Goal: Task Accomplishment & Management: Complete application form

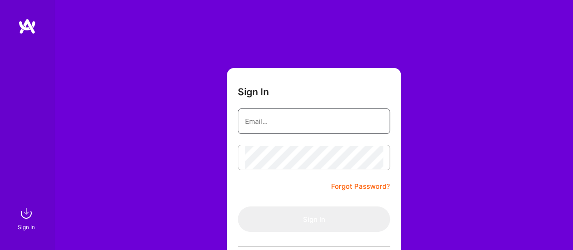
click at [290, 119] on input "email" at bounding box center [314, 121] width 138 height 23
type input "[EMAIL_ADDRESS][DOMAIN_NAME]"
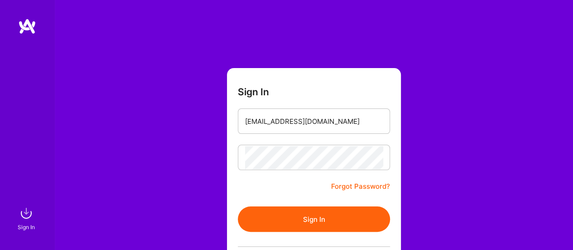
click at [312, 222] on button "Sign In" at bounding box center [314, 218] width 152 height 25
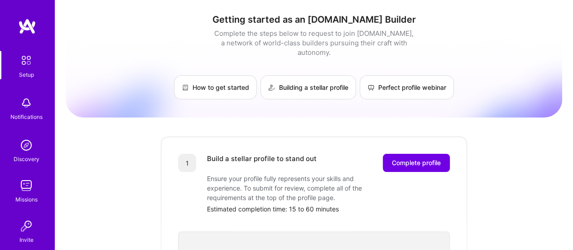
click at [17, 195] on div "Missions" at bounding box center [26, 199] width 22 height 10
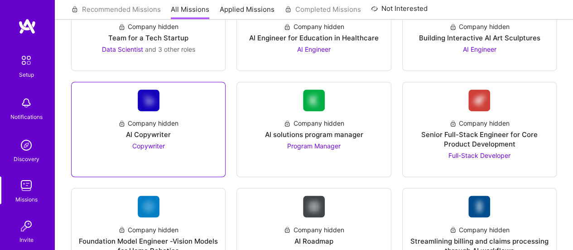
scroll to position [679, 0]
click at [149, 132] on div "AI Copywriter" at bounding box center [148, 135] width 45 height 10
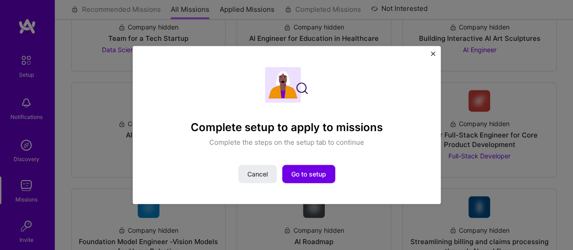
click at [428, 51] on div "Complete setup to apply to missions Complete the steps on the setup tab to cont…" at bounding box center [287, 125] width 308 height 158
click at [307, 174] on span "Go to setup" at bounding box center [308, 173] width 35 height 9
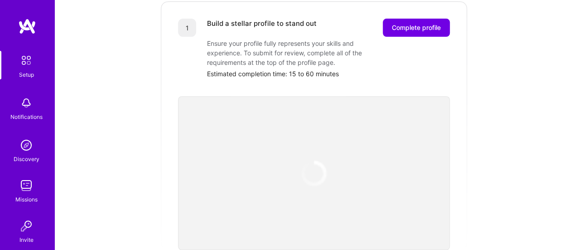
scroll to position [136, 0]
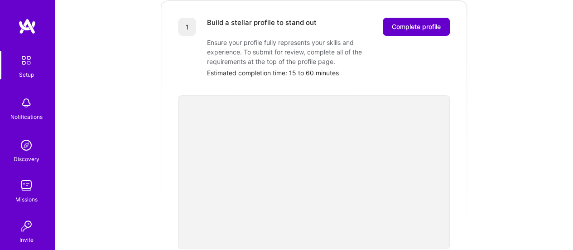
click at [419, 22] on span "Complete profile" at bounding box center [416, 26] width 49 height 9
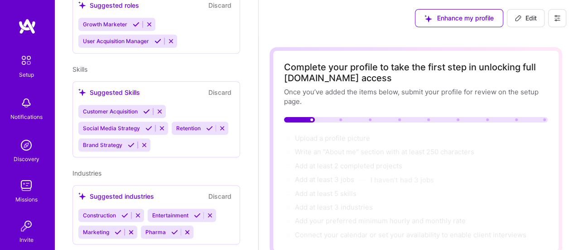
scroll to position [397, 0]
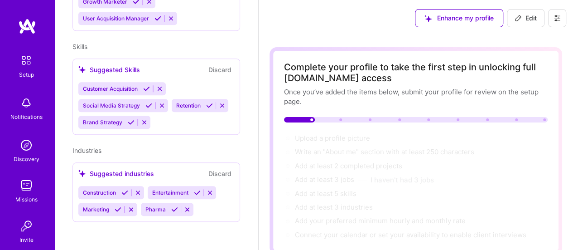
click at [162, 104] on icon at bounding box center [161, 105] width 7 height 7
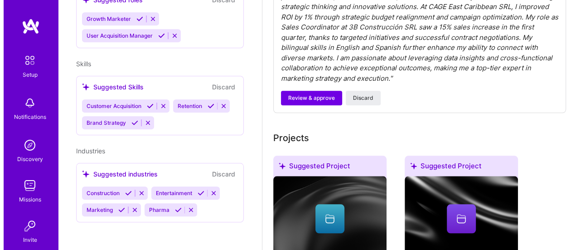
scroll to position [498, 0]
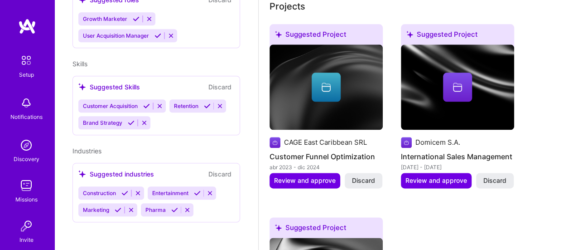
click at [314, 83] on div at bounding box center [326, 86] width 29 height 29
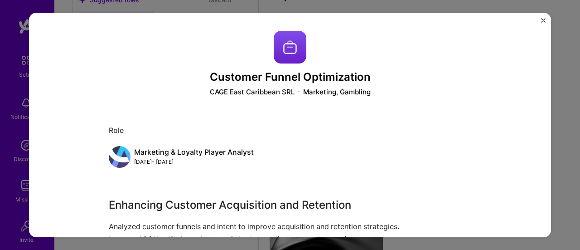
click at [541, 20] on img "Close" at bounding box center [543, 20] width 5 height 5
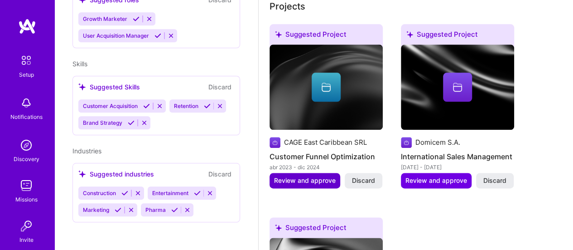
click at [322, 178] on span "Review and approve" at bounding box center [305, 180] width 62 height 9
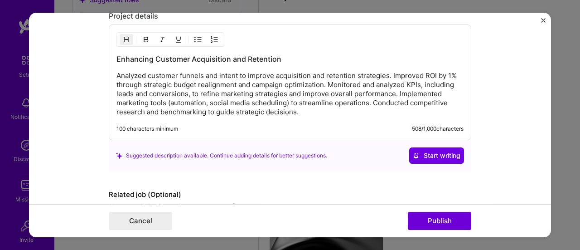
scroll to position [807, 0]
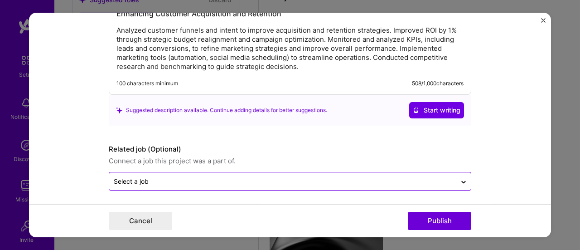
click at [295, 178] on input "text" at bounding box center [283, 181] width 338 height 10
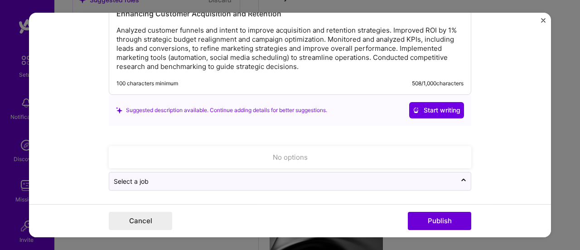
click at [513, 155] on form "Editing suggested project This project is suggested based on your LinkedIn, res…" at bounding box center [290, 125] width 522 height 225
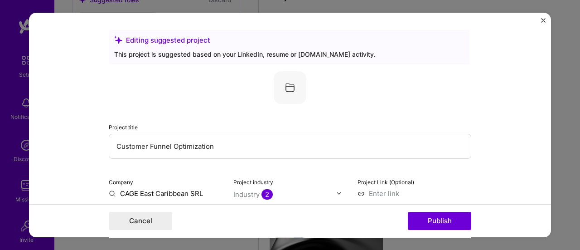
scroll to position [0, 0]
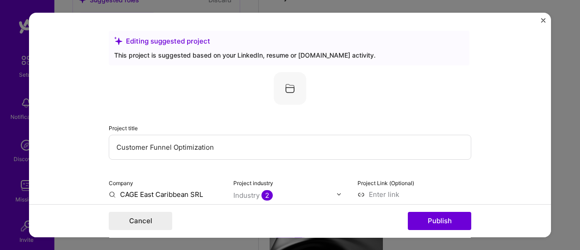
click at [230, 149] on input "Customer Funnel Optimization" at bounding box center [290, 146] width 362 height 25
paste input "Marketing & Loyalty Player Analyst"
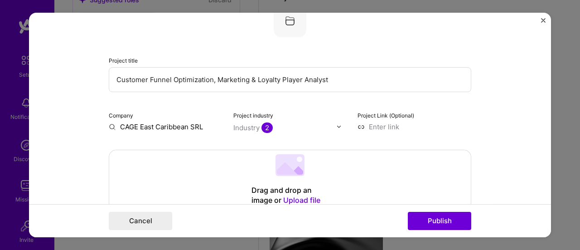
scroll to position [91, 0]
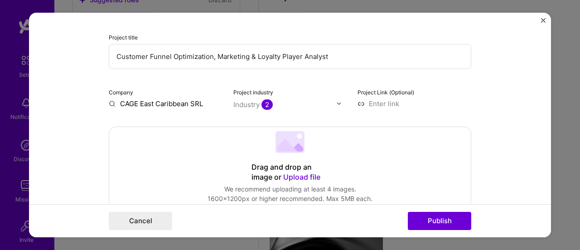
type input "Customer Funnel Optimization, Marketing & Loyalty Player Analyst"
click at [336, 102] on img at bounding box center [338, 103] width 5 height 5
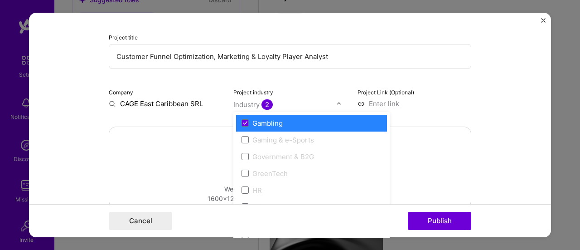
scroll to position [1042, 0]
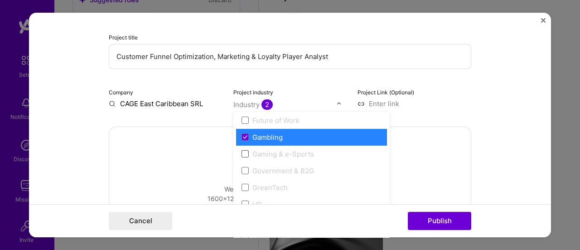
click at [242, 151] on span at bounding box center [244, 153] width 7 height 7
click at [244, 154] on span at bounding box center [244, 153] width 7 height 7
click at [243, 154] on span at bounding box center [244, 153] width 7 height 7
click at [456, 130] on div "Drag and drop an image or Upload file Upload file We recommend uploading at lea…" at bounding box center [289, 167] width 361 height 81
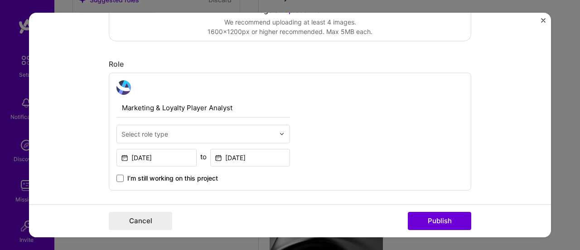
scroll to position [272, 0]
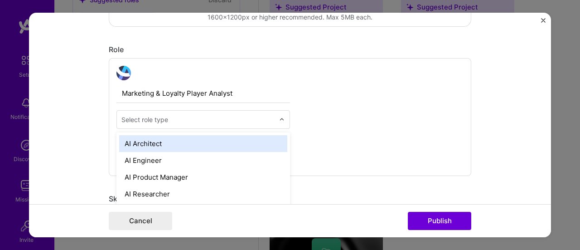
click at [279, 116] on img at bounding box center [281, 118] width 5 height 5
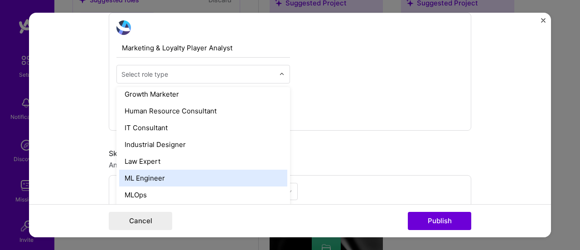
scroll to position [589, 0]
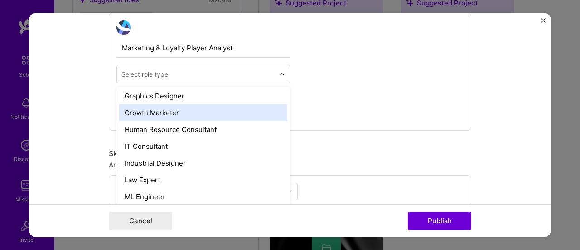
click at [182, 112] on div "Growth Marketer" at bounding box center [203, 112] width 168 height 17
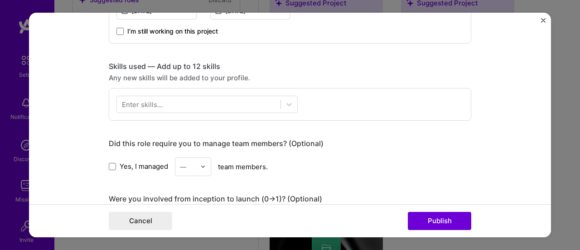
scroll to position [354, 0]
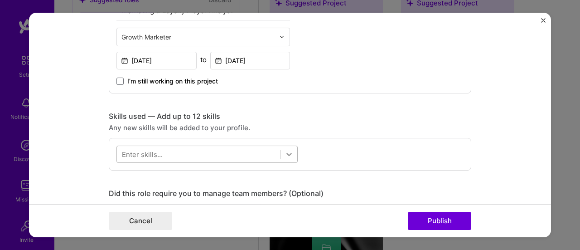
click at [281, 150] on div at bounding box center [289, 154] width 16 height 16
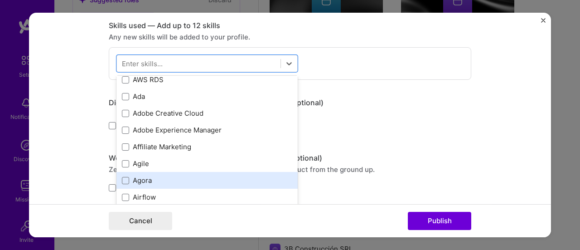
scroll to position [317, 0]
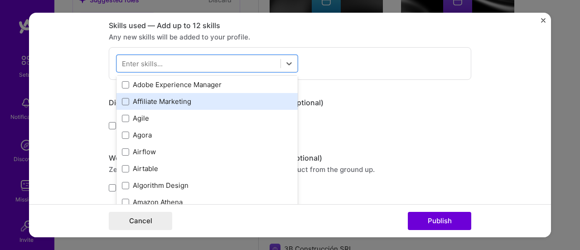
click at [170, 100] on div "Affiliate Marketing" at bounding box center [207, 101] width 170 height 10
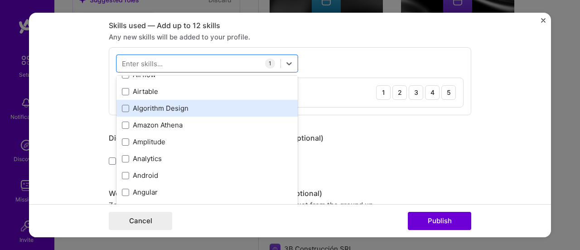
scroll to position [408, 0]
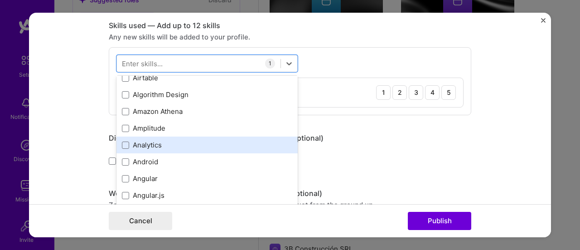
click at [151, 144] on div "Analytics" at bounding box center [207, 145] width 170 height 10
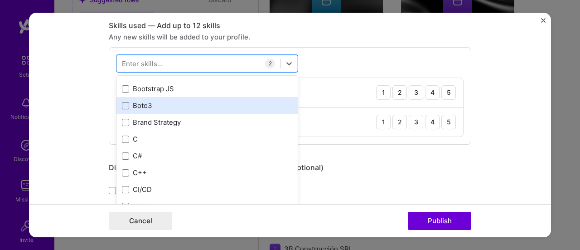
scroll to position [906, 0]
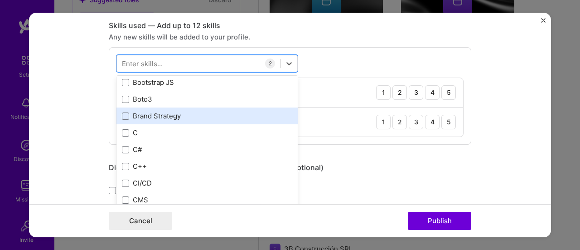
click at [171, 116] on div "Brand Strategy" at bounding box center [207, 116] width 170 height 10
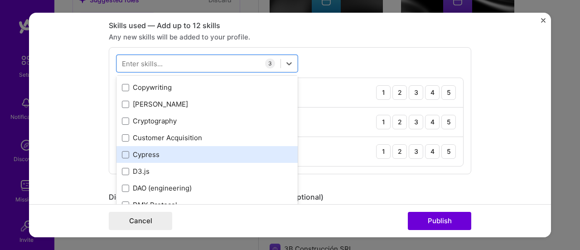
scroll to position [1268, 0]
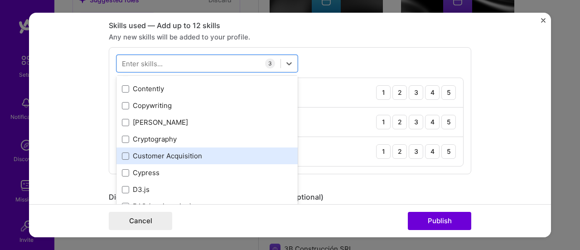
click at [187, 152] on div "Customer Acquisition" at bounding box center [207, 156] width 170 height 10
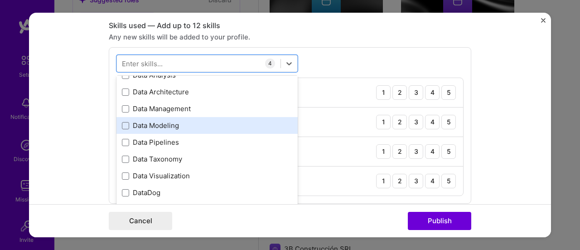
scroll to position [1404, 0]
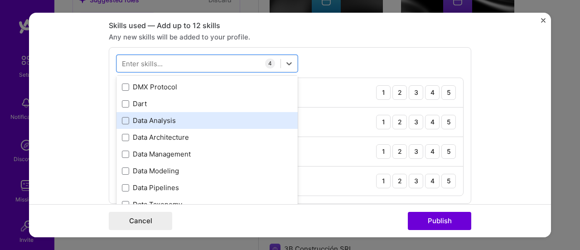
click at [164, 118] on div "Data Analysis" at bounding box center [207, 120] width 170 height 10
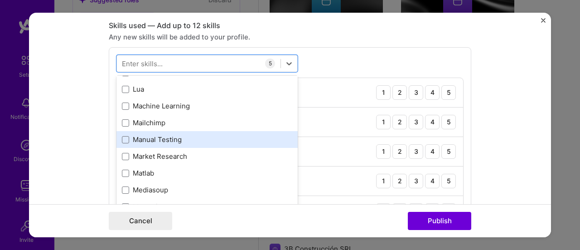
scroll to position [3260, 0]
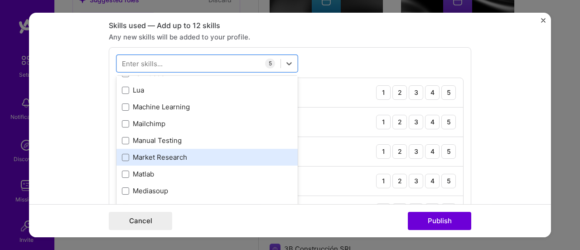
click at [186, 155] on div "Market Research" at bounding box center [207, 157] width 170 height 10
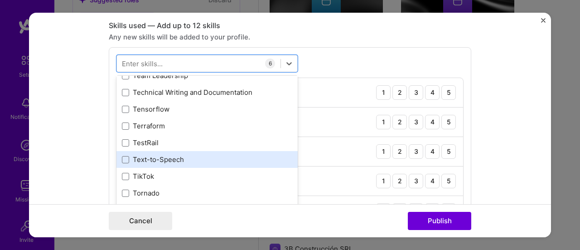
scroll to position [5525, 0]
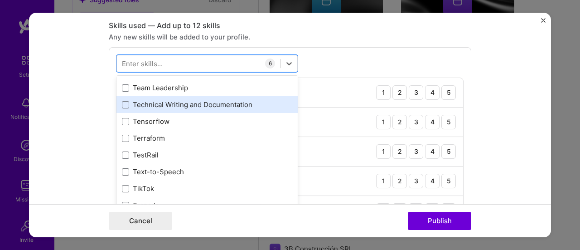
click at [195, 106] on div "Technical Writing and Documentation" at bounding box center [207, 105] width 170 height 10
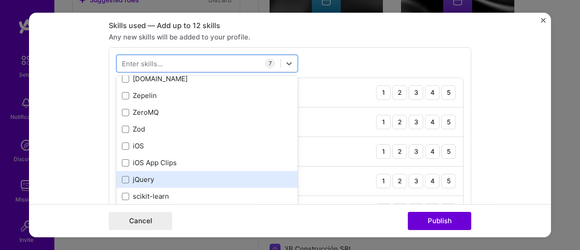
scroll to position [6219, 0]
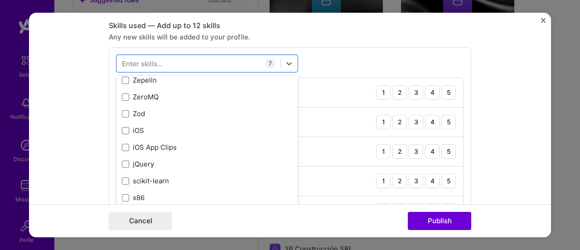
click at [506, 142] on form "Editing suggested project This project is suggested based on your LinkedIn, res…" at bounding box center [290, 125] width 522 height 225
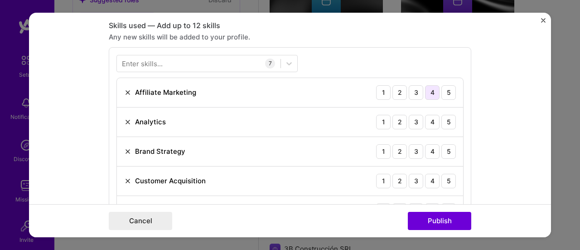
click at [427, 92] on div "4" at bounding box center [432, 92] width 14 height 14
click at [428, 121] on div "4" at bounding box center [432, 122] width 14 height 14
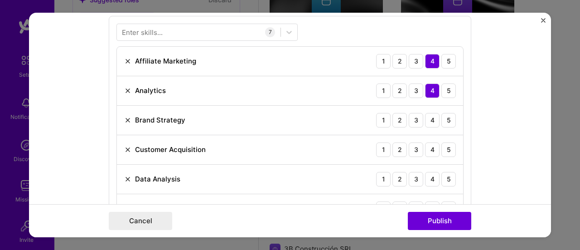
scroll to position [490, 0]
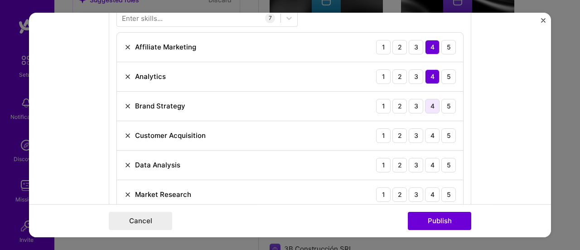
click at [427, 104] on div "4" at bounding box center [432, 106] width 14 height 14
click at [429, 134] on div "4" at bounding box center [432, 135] width 14 height 14
click at [432, 160] on div "4" at bounding box center [432, 165] width 14 height 14
click at [410, 164] on div "3" at bounding box center [415, 165] width 14 height 14
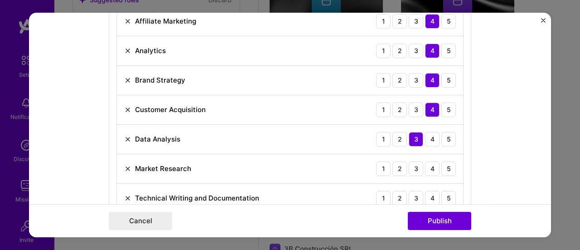
scroll to position [535, 0]
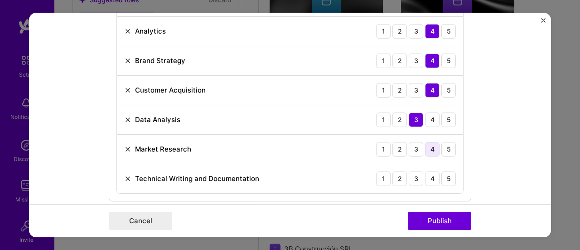
click at [433, 147] on div "4" at bounding box center [432, 149] width 14 height 14
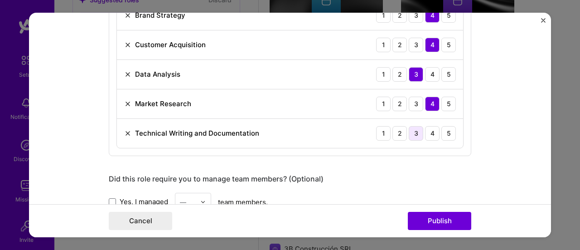
click at [410, 133] on div "3" at bounding box center [415, 133] width 14 height 14
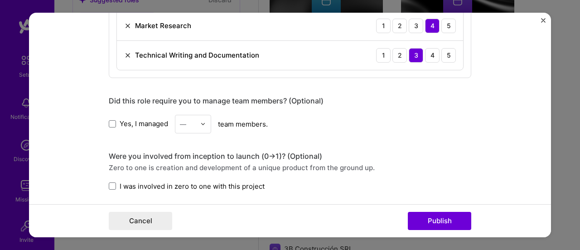
scroll to position [671, 0]
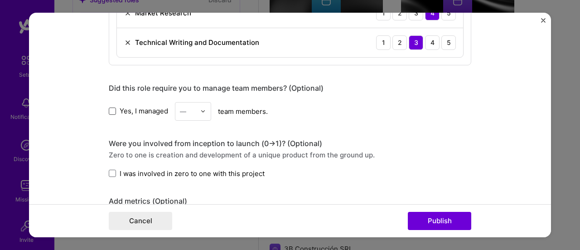
click at [111, 110] on span at bounding box center [112, 110] width 7 height 7
click at [0, 0] on input "Yes, I managed" at bounding box center [0, 0] width 0 height 0
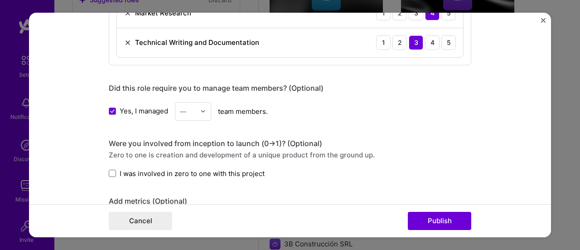
click at [200, 110] on img at bounding box center [202, 110] width 5 height 5
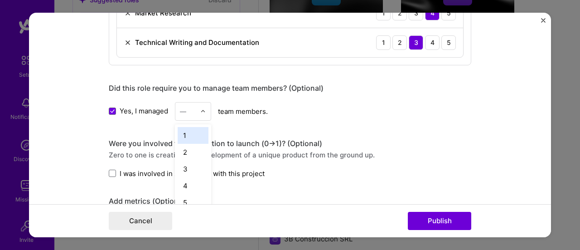
scroll to position [585, 0]
click at [190, 137] on div "1" at bounding box center [193, 135] width 31 height 17
click at [286, 110] on div "Yes, I managed 1 team members." at bounding box center [290, 111] width 362 height 19
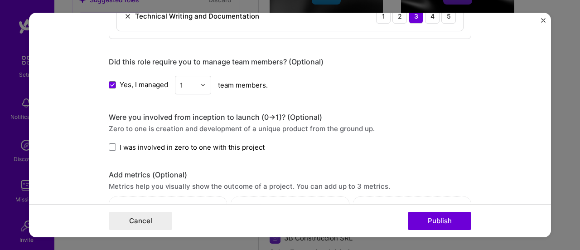
scroll to position [716, 0]
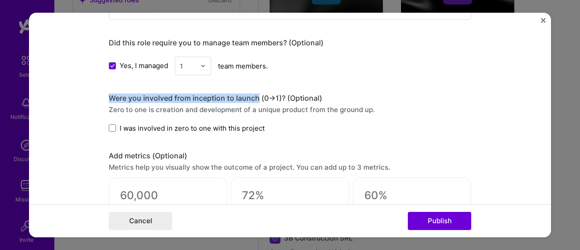
drag, startPoint x: 107, startPoint y: 96, endPoint x: 253, endPoint y: 95, distance: 146.3
click at [253, 95] on div "Were you involved from inception to launch (0 -> 1)? (Optional)" at bounding box center [290, 98] width 362 height 10
click at [353, 113] on div "Were you involved from inception to launch (0 -> 1)? (Optional) Zero to one is …" at bounding box center [290, 112] width 362 height 39
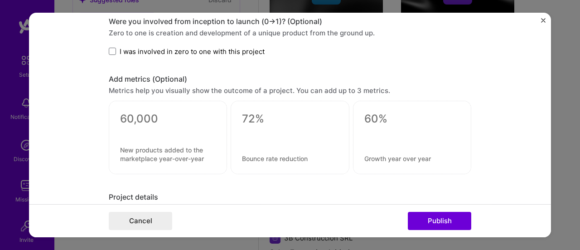
scroll to position [807, 0]
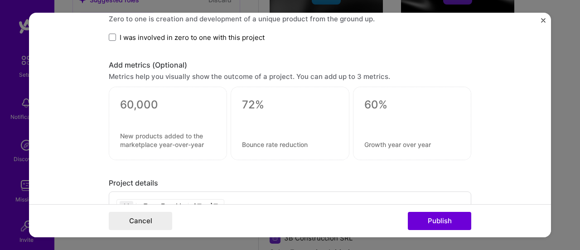
click at [130, 102] on textarea at bounding box center [168, 105] width 96 height 14
click at [88, 98] on form "Editing suggested project This project is suggested based on your LinkedIn, res…" at bounding box center [290, 125] width 522 height 225
drag, startPoint x: 239, startPoint y: 143, endPoint x: 291, endPoint y: 149, distance: 52.0
click at [291, 149] on div "0 / 80 characters" at bounding box center [289, 122] width 118 height 73
drag, startPoint x: 304, startPoint y: 141, endPoint x: 238, endPoint y: 138, distance: 66.2
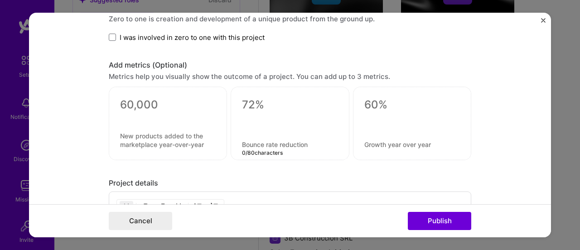
click at [242, 140] on textarea at bounding box center [290, 144] width 96 height 9
click at [374, 101] on textarea at bounding box center [412, 105] width 96 height 14
click at [385, 103] on textarea at bounding box center [412, 105] width 96 height 14
paste textarea
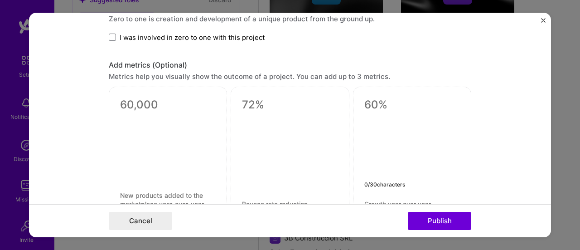
paste textarea "• Improved ROI by 1% through strategic budget realignment and campaign optimiza…"
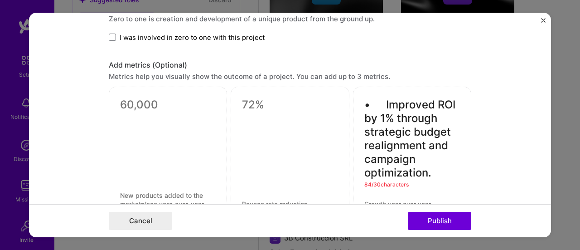
drag, startPoint x: 382, startPoint y: 102, endPoint x: 361, endPoint y: 103, distance: 21.3
click at [364, 103] on textarea "• Improved ROI by 1% through strategic budget realignment and campaign optimiza…" at bounding box center [412, 139] width 96 height 82
click at [427, 172] on textarea "Improved ROI by 1% through strategic budget realignment and campaign optimizati…" at bounding box center [412, 139] width 96 height 82
drag, startPoint x: 423, startPoint y: 142, endPoint x: 428, endPoint y: 169, distance: 27.2
click at [428, 169] on textarea "Improved ROI by 1% through strategic budget realignment and campaign optimizati…" at bounding box center [412, 139] width 96 height 82
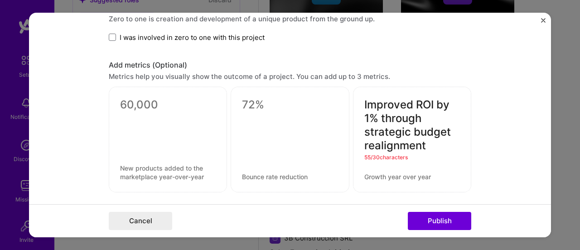
click at [399, 130] on textarea "Improved ROI by 1% through strategic budget realignment" at bounding box center [412, 125] width 96 height 54
click at [375, 115] on textarea "Improved ROI by 1% through budget realignment" at bounding box center [412, 125] width 96 height 54
click at [399, 115] on textarea "Improved ROI by 1% through budget realignment" at bounding box center [412, 125] width 96 height 54
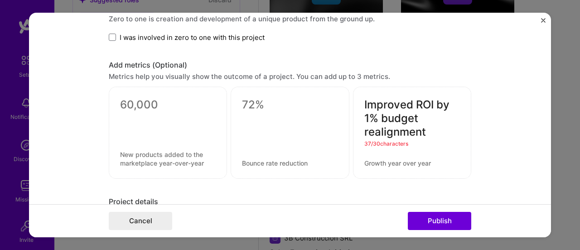
click at [446, 101] on textarea "Improved ROI by 1% budget realignment" at bounding box center [412, 118] width 96 height 41
click at [364, 129] on textarea "Improved ROI 1% budget realignment" at bounding box center [412, 118] width 96 height 41
drag, startPoint x: 426, startPoint y: 130, endPoint x: 368, endPoint y: 118, distance: 59.6
click at [368, 118] on textarea "Improved ROI 1% budget realignment" at bounding box center [412, 118] width 96 height 41
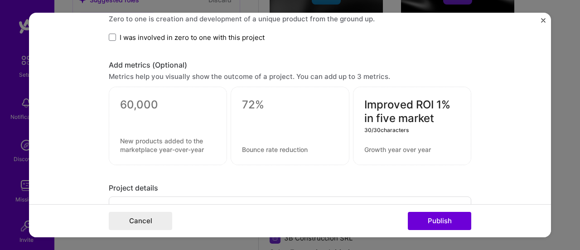
type textarea "Improved ROI 1% in five market"
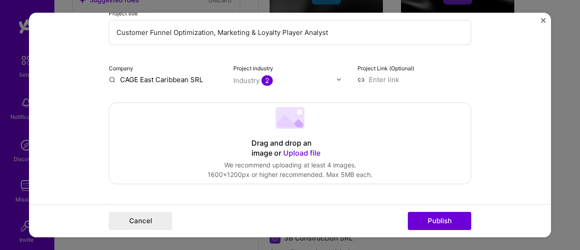
scroll to position [0, 0]
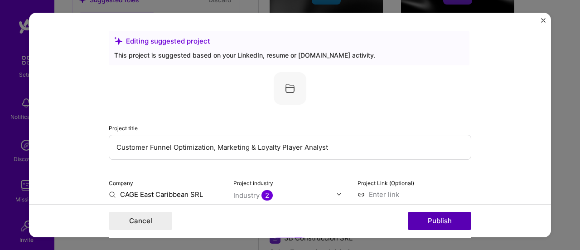
click at [433, 220] on button "Publish" at bounding box center [439, 220] width 63 height 18
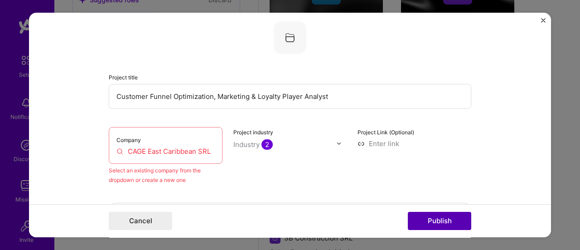
scroll to position [59, 0]
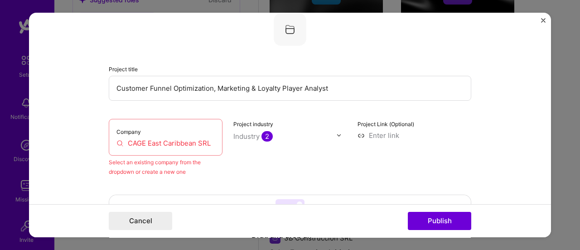
click at [175, 150] on div "Company CAGE East Caribbean SRL" at bounding box center [166, 137] width 114 height 37
click at [175, 149] on div "Company CAGE East Caribbean SRL" at bounding box center [166, 137] width 114 height 37
click at [175, 142] on input "CAGE East Caribbean SRL" at bounding box center [165, 143] width 98 height 10
click at [206, 144] on input "CAGE East Caribbean SRL" at bounding box center [165, 143] width 98 height 10
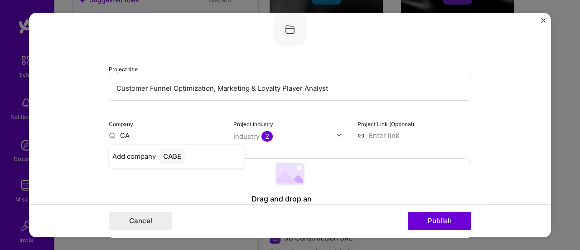
type input "C"
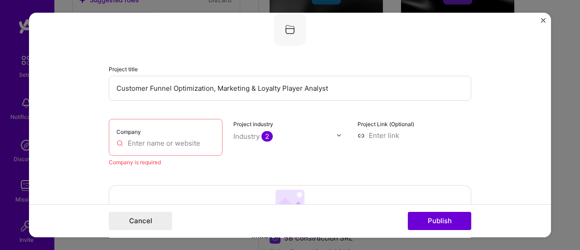
paste input "[URL][DOMAIN_NAME]"
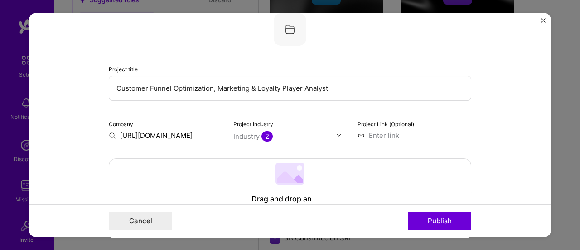
scroll to position [0, 5]
type input "[URL][DOMAIN_NAME]"
click at [213, 157] on div "[URL][DOMAIN_NAME]" at bounding box center [200, 160] width 82 height 24
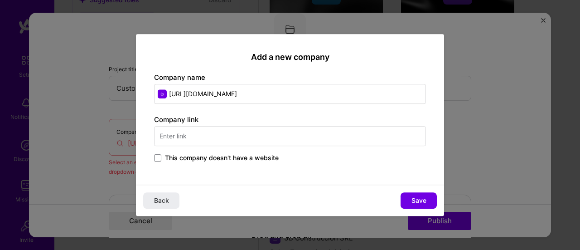
click at [256, 130] on input "text" at bounding box center [290, 136] width 272 height 20
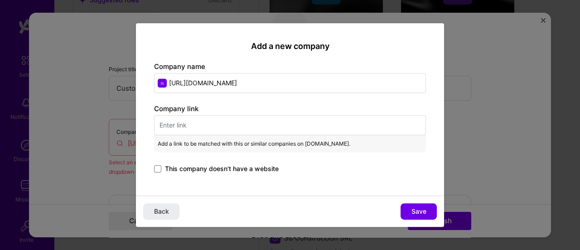
paste input "[URL][DOMAIN_NAME]"
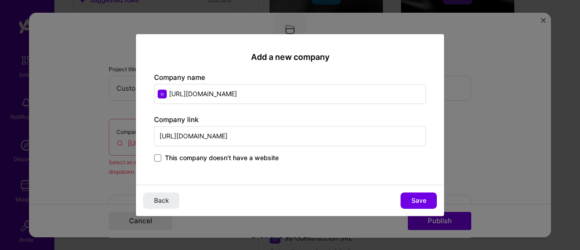
type input "[URL][DOMAIN_NAME]"
click at [277, 92] on input "[URL][DOMAIN_NAME]" at bounding box center [290, 94] width 272 height 20
type input "h"
type input "C"
paste input "Caribbean CAGE, LLC"
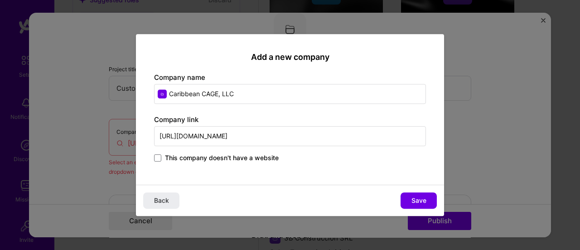
type input "Caribbean CAGE, LLC"
click at [417, 198] on span "Save" at bounding box center [418, 200] width 15 height 9
type input "Caribbean CAGE, LLC"
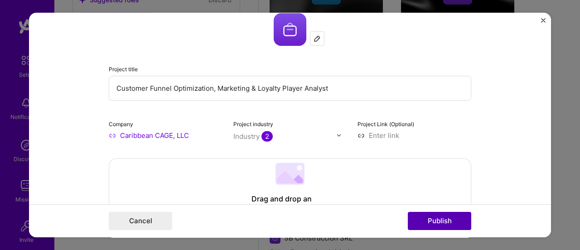
click at [461, 218] on button "Publish" at bounding box center [439, 220] width 63 height 18
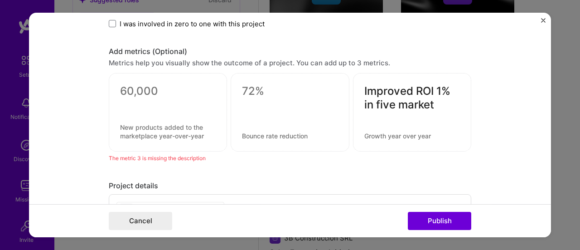
scroll to position [807, 0]
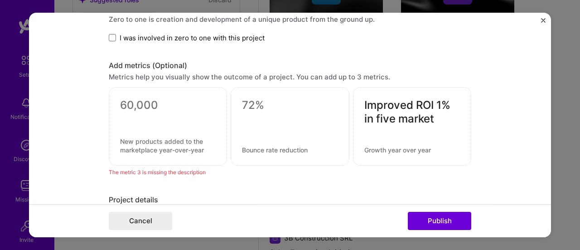
click at [126, 98] on textarea at bounding box center [168, 105] width 96 height 14
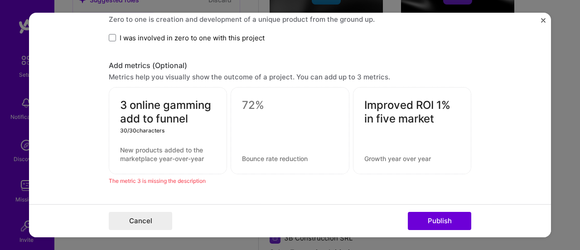
paste textarea "market"
type textarea "3 online gamming add to market"
click at [446, 219] on button "Publish" at bounding box center [439, 220] width 63 height 18
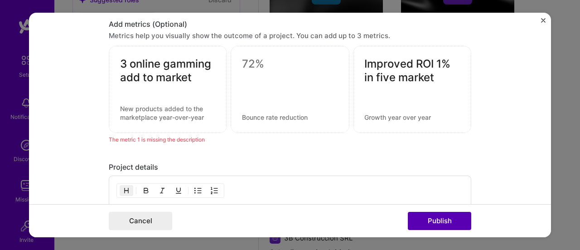
scroll to position [852, 0]
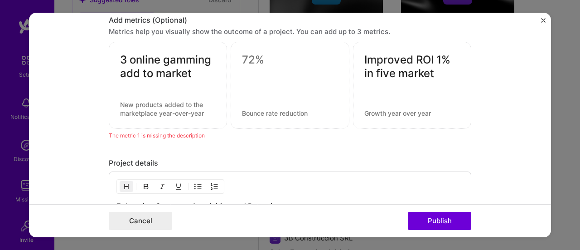
click at [245, 58] on textarea at bounding box center [290, 60] width 96 height 14
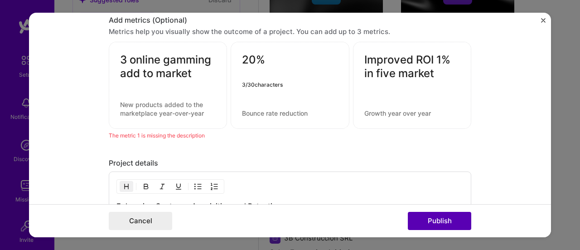
click at [456, 224] on button "Publish" at bounding box center [439, 220] width 63 height 18
click at [287, 53] on textarea "20%" at bounding box center [290, 62] width 96 height 18
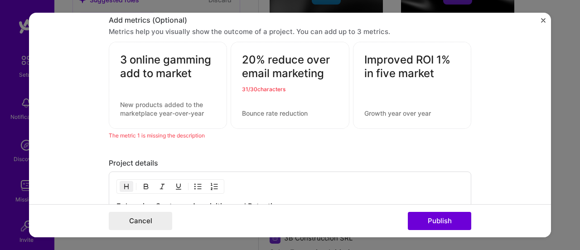
drag, startPoint x: 323, startPoint y: 75, endPoint x: 235, endPoint y: 55, distance: 90.9
click at [235, 55] on div "20% reduce over email marketing 31 / 30 characters" at bounding box center [289, 85] width 118 height 87
click at [309, 60] on textarea "20% reduce over email marketing" at bounding box center [290, 66] width 96 height 27
click at [322, 72] on textarea "20% reduce over email marketing" at bounding box center [290, 66] width 96 height 27
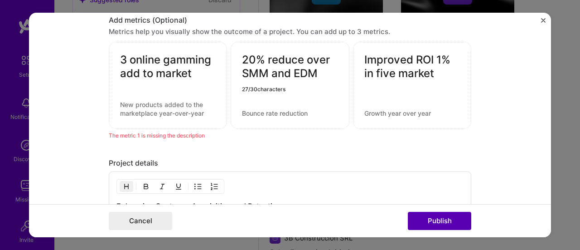
type textarea "20% reduce over SMM and EDM"
click at [438, 220] on button "Publish" at bounding box center [439, 220] width 63 height 18
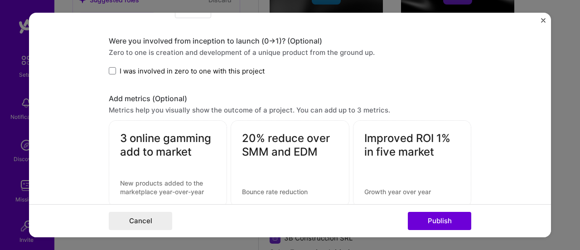
scroll to position [861, 0]
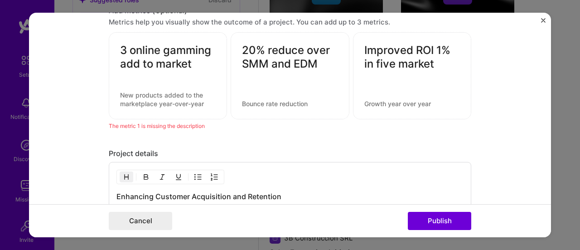
click at [178, 124] on div "The metric 1 is missing the description" at bounding box center [290, 126] width 362 height 10
click at [148, 122] on div "The metric 1 is missing the description" at bounding box center [290, 126] width 362 height 10
click at [199, 123] on div "The metric 1 is missing the description" at bounding box center [290, 126] width 362 height 10
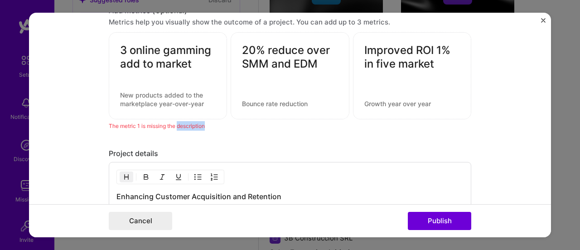
click at [199, 123] on div "The metric 1 is missing the description" at bounding box center [290, 126] width 362 height 10
click at [447, 221] on button "Publish" at bounding box center [439, 220] width 63 height 18
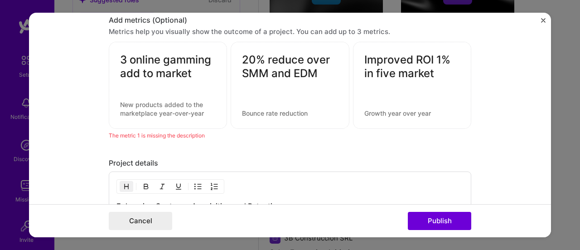
click at [168, 57] on textarea "3 online gamming add to market" at bounding box center [168, 66] width 96 height 27
drag, startPoint x: 192, startPoint y: 69, endPoint x: 133, endPoint y: 58, distance: 59.9
click at [133, 58] on textarea "3 online gamming add to market" at bounding box center [168, 66] width 96 height 27
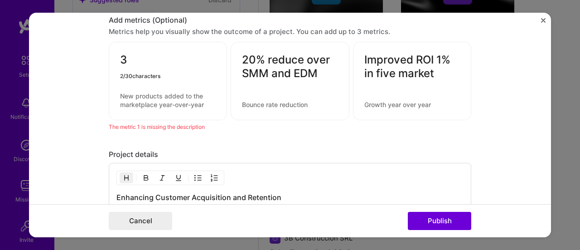
type textarea "3"
type textarea "12"
click at [434, 216] on button "Publish" at bounding box center [439, 220] width 63 height 18
click at [439, 221] on button "Publish" at bounding box center [439, 220] width 63 height 18
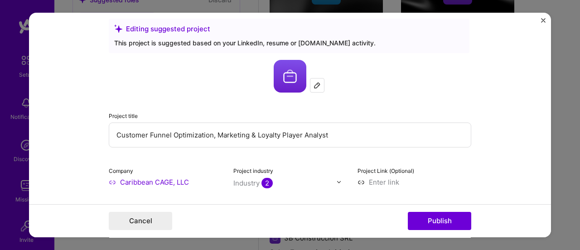
scroll to position [0, 0]
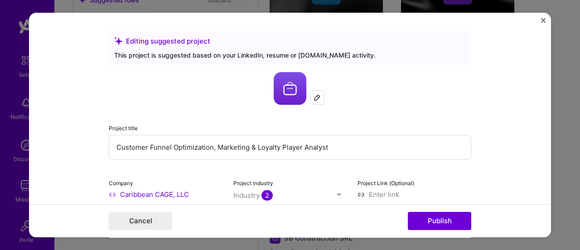
click at [142, 42] on div "Editing suggested project" at bounding box center [289, 41] width 350 height 10
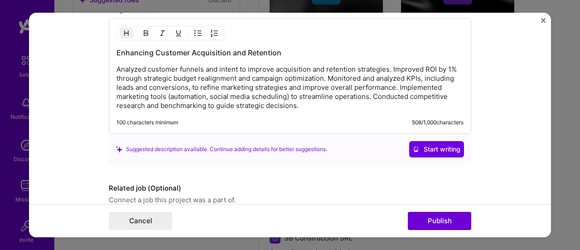
scroll to position [1034, 0]
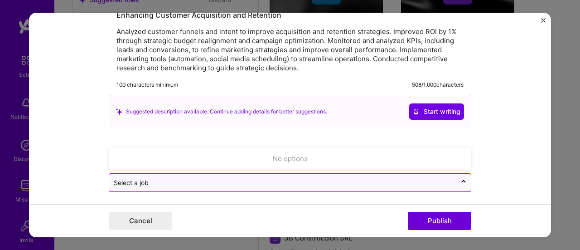
click at [384, 178] on input "text" at bounding box center [283, 183] width 338 height 10
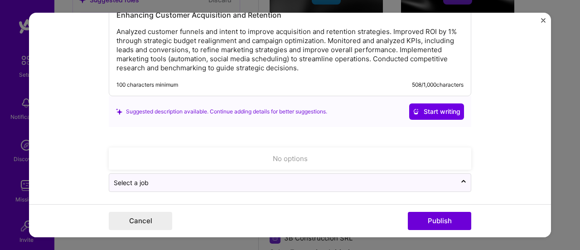
click at [357, 154] on div "No options" at bounding box center [289, 158] width 357 height 17
click at [490, 144] on form "Editing suggested project This project is suggested based on your LinkedIn, res…" at bounding box center [290, 125] width 522 height 225
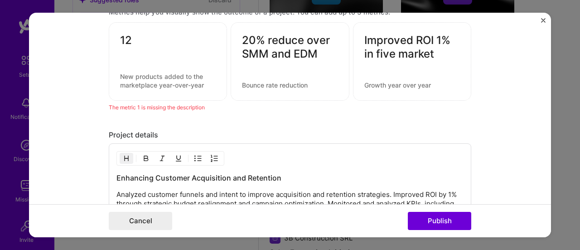
scroll to position [853, 0]
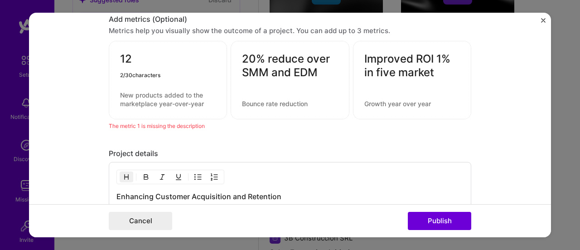
drag, startPoint x: 130, startPoint y: 54, endPoint x: 108, endPoint y: 54, distance: 22.2
click at [109, 54] on div "12 2 / 30 characters" at bounding box center [168, 80] width 118 height 78
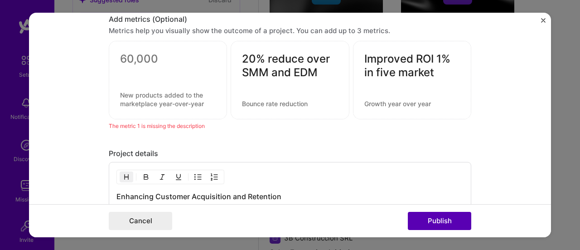
click at [418, 214] on button "Publish" at bounding box center [439, 220] width 63 height 18
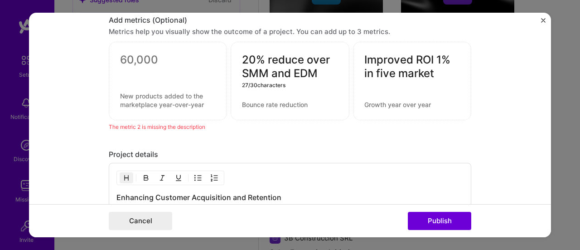
drag, startPoint x: 314, startPoint y: 70, endPoint x: 269, endPoint y: 56, distance: 47.0
click at [269, 56] on textarea "20% reduce over SMM and EDM" at bounding box center [290, 66] width 96 height 27
type textarea "20%"
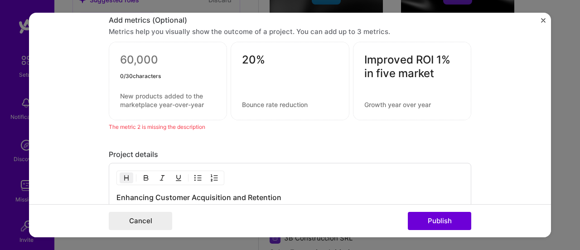
click at [138, 55] on textarea at bounding box center [168, 62] width 96 height 18
type textarea "12"
click at [448, 224] on button "Publish" at bounding box center [439, 220] width 63 height 18
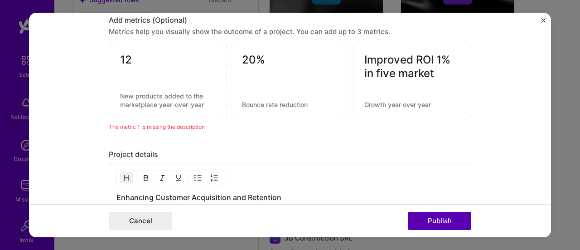
click at [448, 223] on button "Publish" at bounding box center [439, 220] width 63 height 18
drag, startPoint x: 430, startPoint y: 69, endPoint x: 337, endPoint y: 80, distance: 94.0
click at [338, 80] on div "12 20% Improved ROI 1% in five market 30 / 30 characters" at bounding box center [290, 81] width 362 height 78
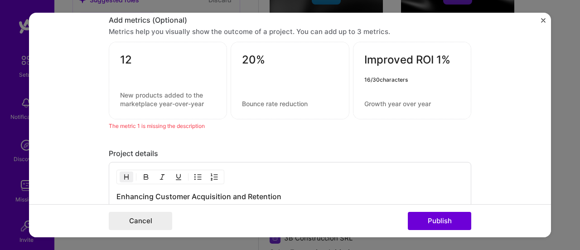
drag, startPoint x: 432, startPoint y: 57, endPoint x: 329, endPoint y: 54, distance: 103.7
click at [329, 54] on div "12 20% Improved ROI 1% 16 / 30 characters" at bounding box center [290, 80] width 362 height 77
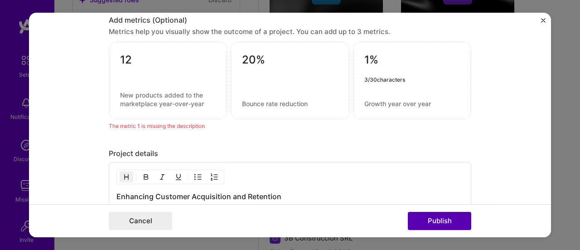
type textarea "1%"
click at [445, 219] on button "Publish" at bounding box center [439, 220] width 63 height 18
click at [450, 222] on button "Publish" at bounding box center [439, 220] width 63 height 18
click at [448, 221] on button "Publish" at bounding box center [439, 220] width 63 height 18
click at [447, 221] on button "Publish" at bounding box center [439, 220] width 63 height 18
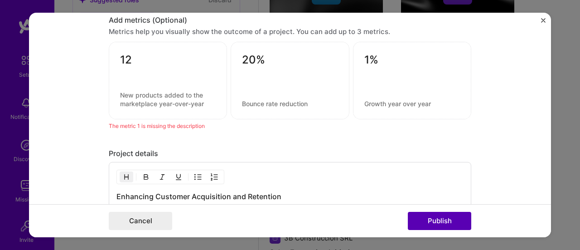
click at [447, 220] on button "Publish" at bounding box center [439, 220] width 63 height 18
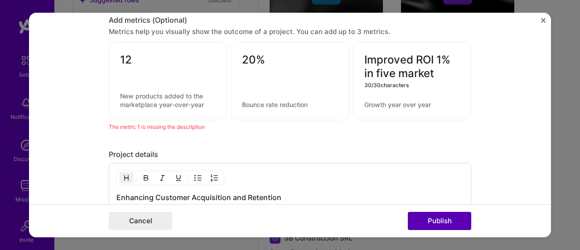
type textarea "Improved ROI 1% in five market"
click at [439, 217] on button "Publish" at bounding box center [439, 220] width 63 height 18
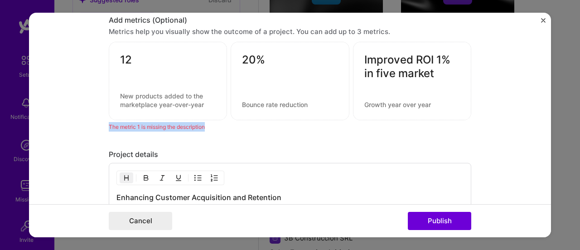
drag, startPoint x: 104, startPoint y: 122, endPoint x: 206, endPoint y: 120, distance: 102.4
click at [206, 120] on form "Editing suggested project This project is suggested based on your LinkedIn, res…" at bounding box center [290, 125] width 522 height 225
click at [219, 126] on div "The metric 1 is missing the description" at bounding box center [290, 127] width 362 height 10
click at [284, 76] on div at bounding box center [290, 81] width 96 height 10
type textarea "1"
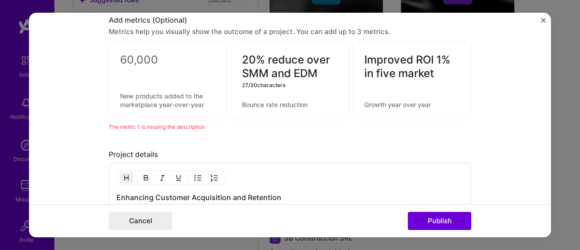
type textarea "20% reduce over SMM and EDM"
type textarea "1"
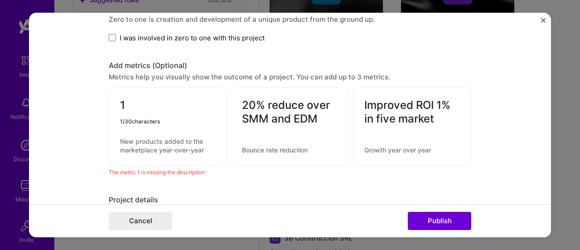
click at [143, 102] on textarea "1" at bounding box center [168, 107] width 96 height 18
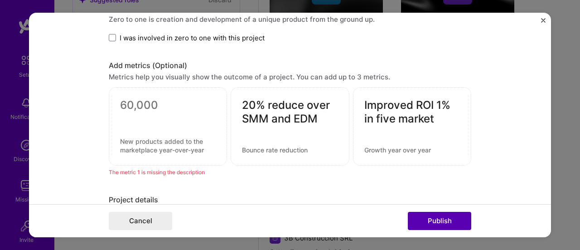
click at [457, 224] on button "Publish" at bounding box center [439, 220] width 63 height 18
drag, startPoint x: 315, startPoint y: 116, endPoint x: 264, endPoint y: 105, distance: 52.9
click at [264, 105] on textarea "20% reduce over SMM and EDM" at bounding box center [290, 111] width 96 height 27
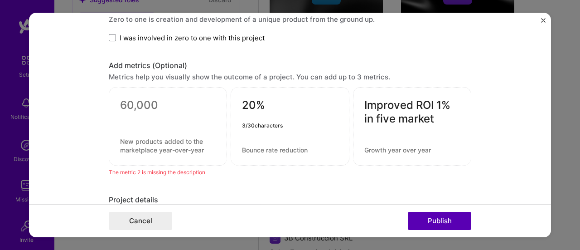
type textarea "20%"
click at [440, 220] on button "Publish" at bounding box center [439, 220] width 63 height 18
click at [288, 115] on div "20%" at bounding box center [289, 126] width 118 height 78
click at [154, 125] on div at bounding box center [168, 126] width 118 height 78
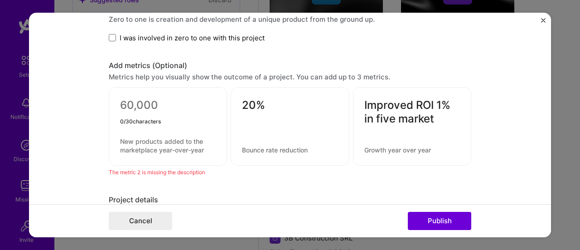
click at [142, 112] on textarea at bounding box center [168, 107] width 96 height 18
type textarea "12"
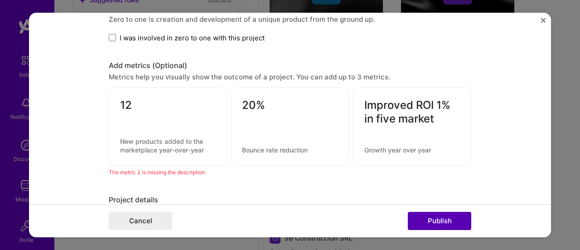
click at [453, 222] on button "Publish" at bounding box center [439, 220] width 63 height 18
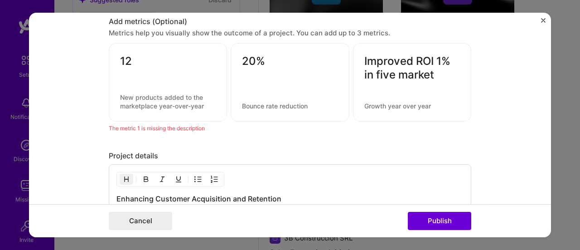
scroll to position [853, 0]
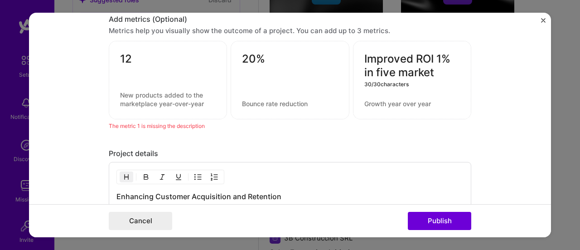
drag, startPoint x: 430, startPoint y: 55, endPoint x: 359, endPoint y: 57, distance: 71.1
click at [359, 57] on div "Improved ROI 1% in five market 30 / 30 characters" at bounding box center [412, 80] width 118 height 78
drag, startPoint x: 380, startPoint y: 56, endPoint x: 466, endPoint y: 54, distance: 85.6
click at [466, 54] on div "1% in five market 17 / 30 characters" at bounding box center [412, 79] width 118 height 77
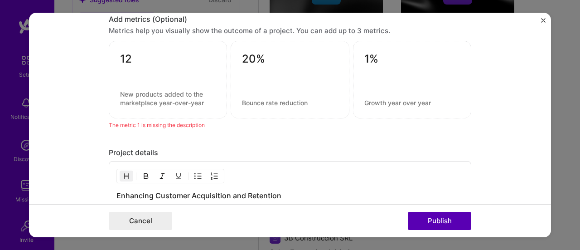
click at [452, 219] on button "Publish" at bounding box center [439, 220] width 63 height 18
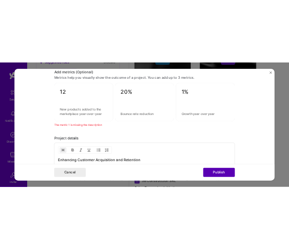
scroll to position [852, 0]
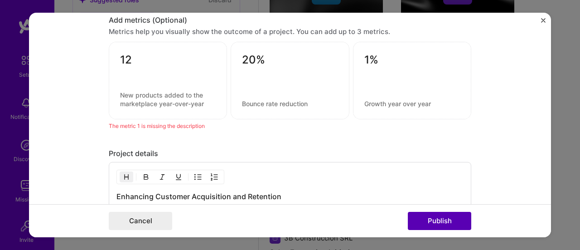
click at [441, 224] on button "Publish" at bounding box center [439, 220] width 63 height 18
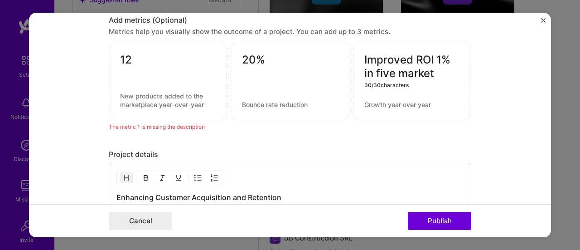
type textarea "Improved ROI 1% in five market"
type textarea "1"
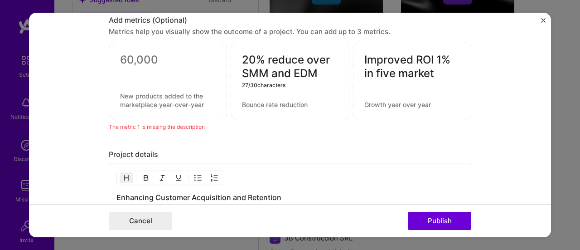
type textarea "20% reduce over SMM and EDM"
click at [142, 53] on textarea at bounding box center [168, 62] width 96 height 18
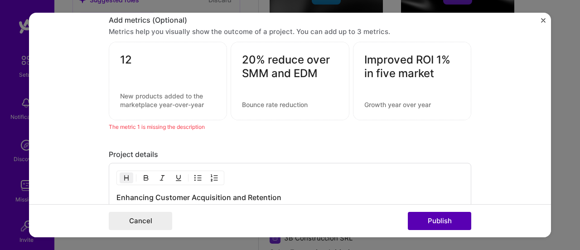
click at [445, 223] on button "Publish" at bounding box center [439, 220] width 63 height 18
click at [447, 222] on button "Publish" at bounding box center [439, 220] width 63 height 18
click at [142, 53] on textarea "12" at bounding box center [168, 62] width 96 height 18
drag, startPoint x: 116, startPoint y: 92, endPoint x: 198, endPoint y: 104, distance: 83.3
click at [198, 104] on textarea at bounding box center [168, 99] width 96 height 17
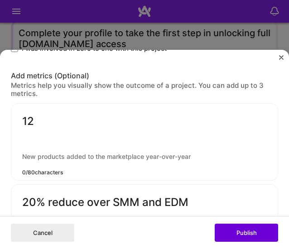
scroll to position [996, 0]
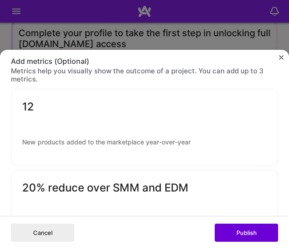
click at [66, 118] on div at bounding box center [144, 123] width 245 height 10
click at [64, 107] on textarea "12" at bounding box center [144, 109] width 245 height 18
type textarea "1"
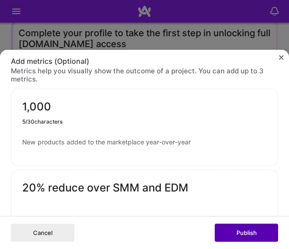
type textarea "1,000"
click at [240, 230] on button "Publish" at bounding box center [246, 233] width 63 height 18
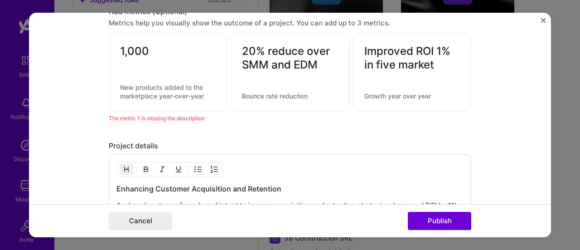
scroll to position [815, 0]
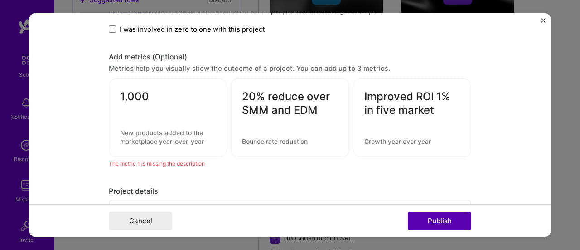
click at [454, 218] on button "Publish" at bounding box center [439, 220] width 63 height 18
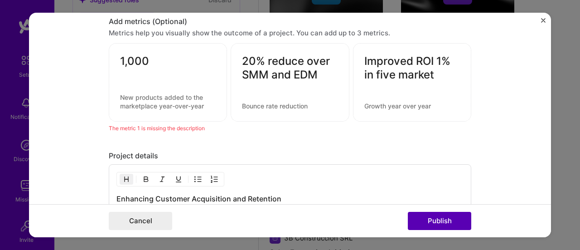
click at [451, 217] on button "Publish" at bounding box center [439, 220] width 63 height 18
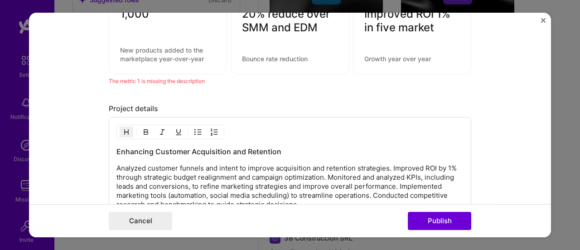
scroll to position [1034, 0]
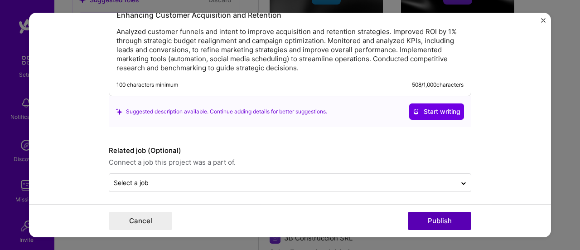
click at [449, 223] on button "Publish" at bounding box center [439, 220] width 63 height 18
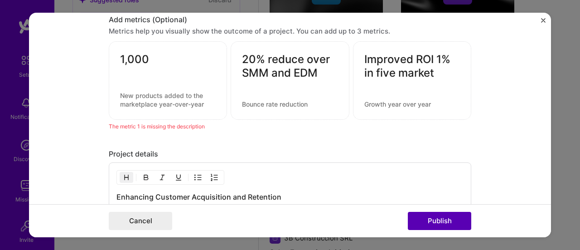
scroll to position [852, 0]
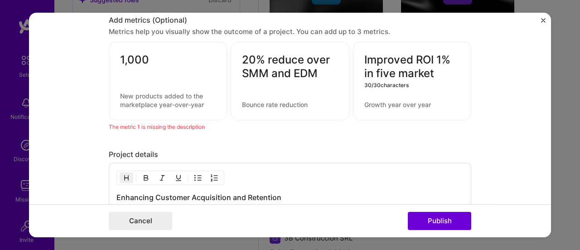
drag, startPoint x: 432, startPoint y: 56, endPoint x: 323, endPoint y: 77, distance: 110.2
click at [323, 77] on div "1,000 20% reduce over SMM and EDM Improved ROI 1% in five market 30 / 30 charac…" at bounding box center [290, 81] width 362 height 78
click at [438, 71] on textarea "Improved ROI 1% in five market" at bounding box center [412, 66] width 96 height 27
drag, startPoint x: 431, startPoint y: 57, endPoint x: 362, endPoint y: 63, distance: 69.2
click at [364, 64] on textarea "Improved ROI 1%" at bounding box center [412, 62] width 96 height 18
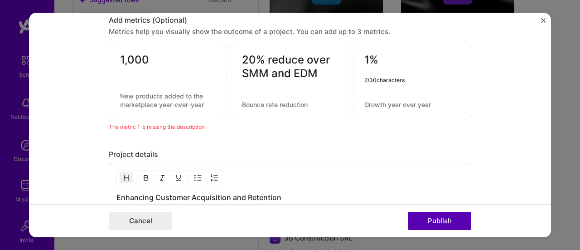
click at [459, 221] on button "Publish" at bounding box center [439, 220] width 63 height 18
click at [446, 219] on button "Publish" at bounding box center [439, 220] width 63 height 18
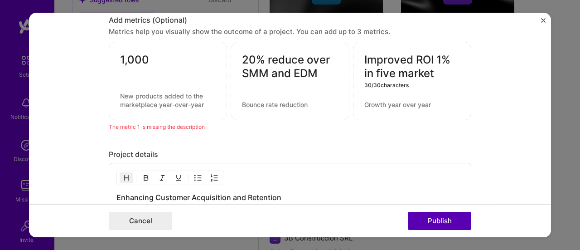
type textarea "Improved ROI 1% in five market"
click at [447, 228] on button "Publish" at bounding box center [439, 220] width 63 height 18
click at [445, 224] on button "Publish" at bounding box center [439, 220] width 63 height 18
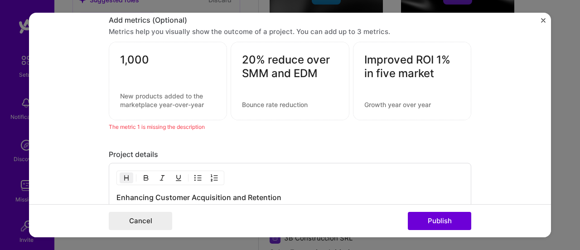
click at [412, 122] on div "The metric 1 is missing the description" at bounding box center [290, 127] width 362 height 10
click at [249, 153] on div "Project details" at bounding box center [290, 154] width 362 height 10
click at [190, 126] on div "The metric 1 is missing the description" at bounding box center [290, 127] width 362 height 10
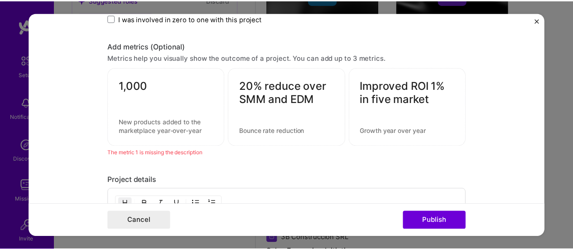
scroll to position [807, 0]
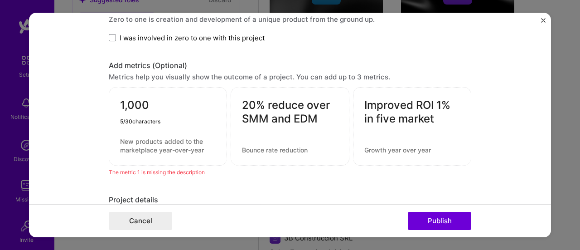
drag, startPoint x: 149, startPoint y: 98, endPoint x: 73, endPoint y: 102, distance: 75.7
click at [73, 102] on form "Editing suggested project This project is suggested based on your LinkedIn, res…" at bounding box center [290, 125] width 522 height 225
drag, startPoint x: 318, startPoint y: 117, endPoint x: 227, endPoint y: 96, distance: 93.6
click at [226, 96] on div "20% reduce over SMM and EDM 27 / 30 characters Improved ROI 1% in five market" at bounding box center [290, 126] width 362 height 78
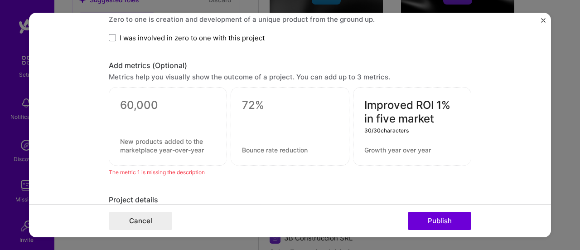
drag, startPoint x: 435, startPoint y: 117, endPoint x: 346, endPoint y: 91, distance: 92.0
click at [346, 91] on div "Improved ROI 1% in five market 30 / 30 characters" at bounding box center [290, 126] width 362 height 78
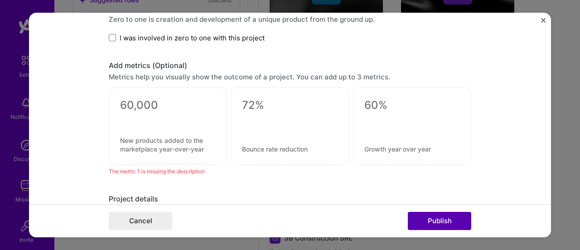
click at [426, 219] on button "Publish" at bounding box center [439, 220] width 63 height 18
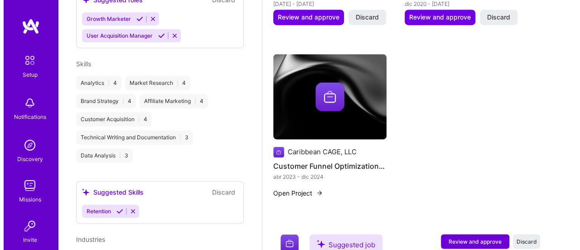
scroll to position [676, 0]
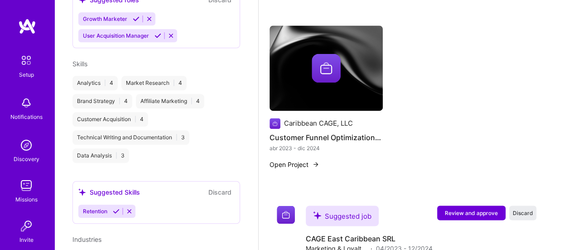
click at [316, 162] on img at bounding box center [315, 163] width 7 height 7
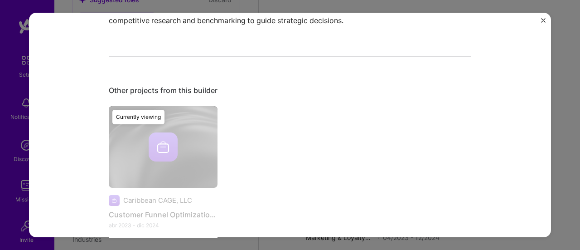
scroll to position [479, 0]
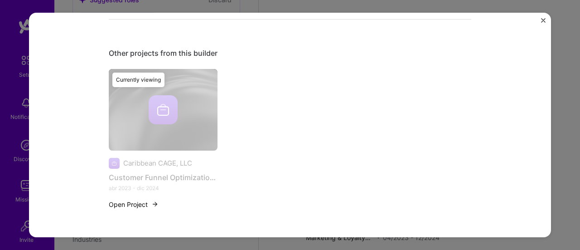
click at [151, 201] on img at bounding box center [154, 203] width 7 height 7
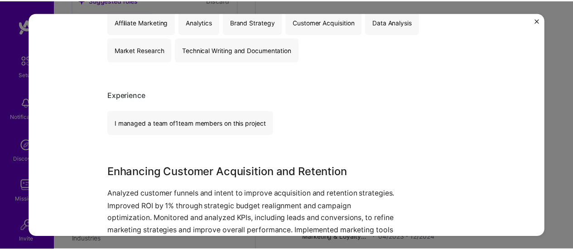
scroll to position [0, 0]
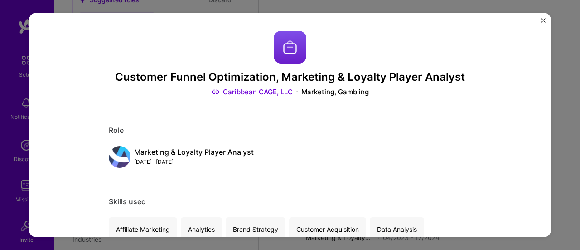
click at [542, 20] on img "Close" at bounding box center [543, 20] width 5 height 5
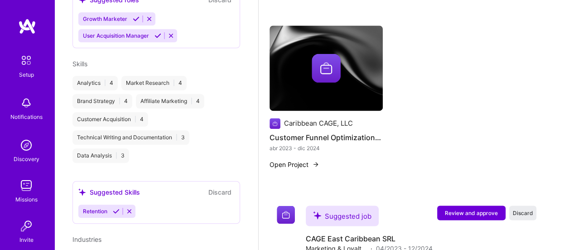
click at [324, 72] on img at bounding box center [326, 67] width 29 height 29
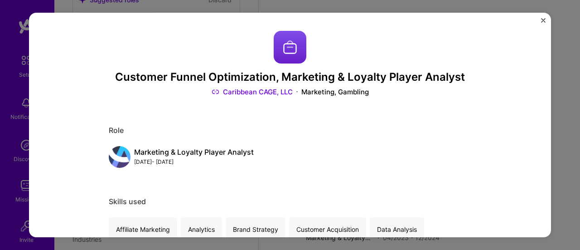
click at [175, 163] on div "[DATE] - [DATE]" at bounding box center [194, 162] width 120 height 10
click at [186, 159] on div "[DATE] - [DATE]" at bounding box center [194, 162] width 120 height 10
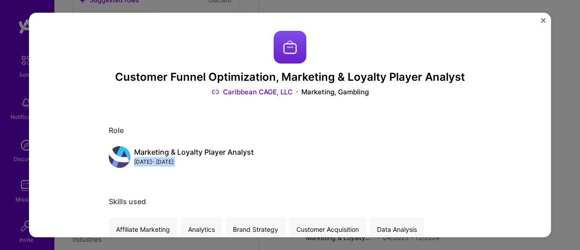
click at [193, 160] on div "[DATE] - [DATE]" at bounding box center [194, 162] width 120 height 10
click at [182, 162] on div "[DATE] - [DATE]" at bounding box center [194, 162] width 120 height 10
click at [163, 163] on div "[DATE] - [DATE]" at bounding box center [194, 162] width 120 height 10
click at [155, 162] on div "[DATE] - [DATE]" at bounding box center [194, 162] width 120 height 10
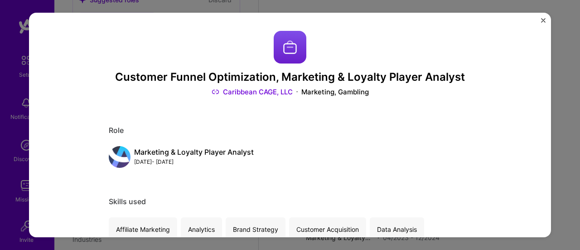
click at [541, 18] on img "Close" at bounding box center [543, 20] width 5 height 5
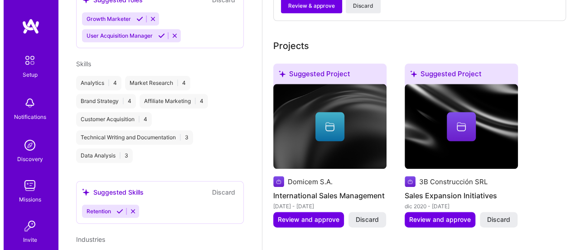
scroll to position [495, 0]
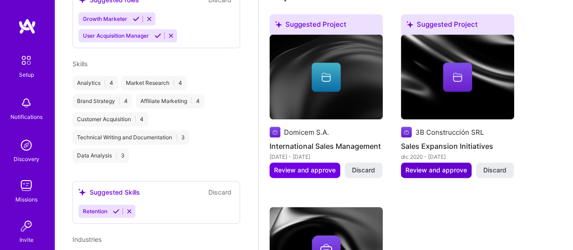
click at [438, 173] on span "Review and approve" at bounding box center [436, 169] width 62 height 9
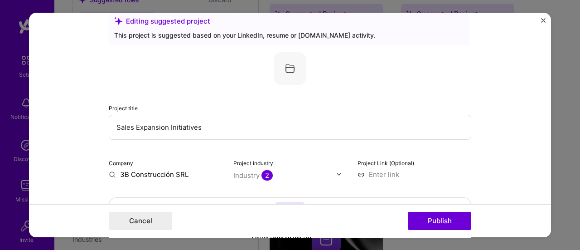
scroll to position [45, 0]
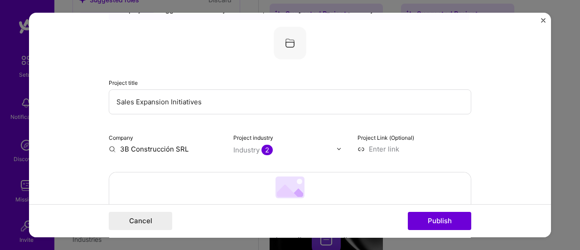
click at [336, 147] on img at bounding box center [338, 148] width 5 height 5
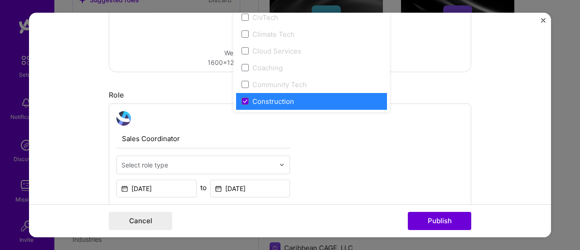
scroll to position [498, 0]
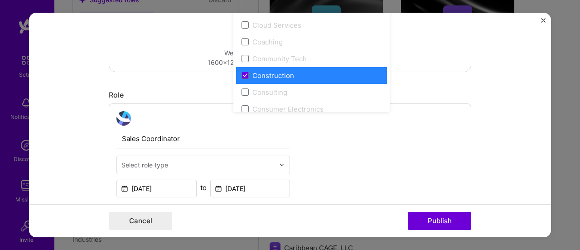
click at [465, 67] on div "Drag and drop an image or Upload file Upload file We recommend uploading at lea…" at bounding box center [289, 31] width 361 height 81
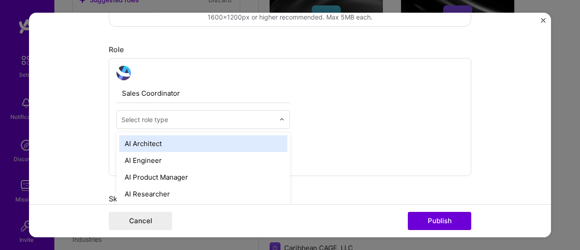
scroll to position [562, 0]
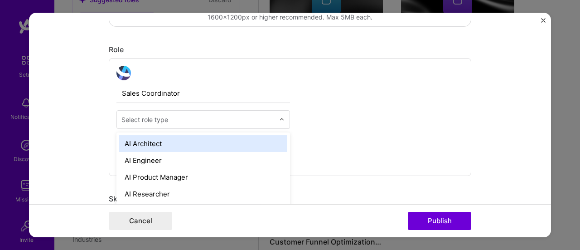
click at [279, 117] on img at bounding box center [281, 118] width 5 height 5
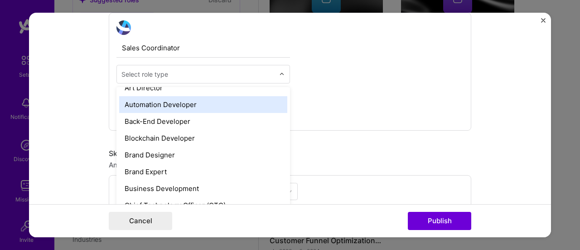
scroll to position [136, 0]
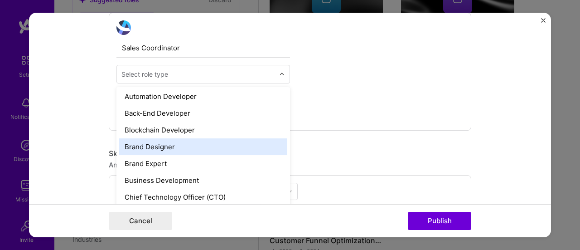
click at [181, 146] on div "Brand Designer" at bounding box center [203, 146] width 168 height 17
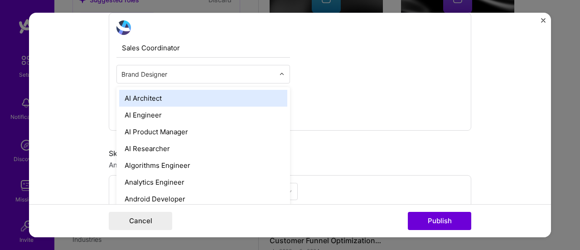
click at [283, 72] on div at bounding box center [284, 74] width 10 height 18
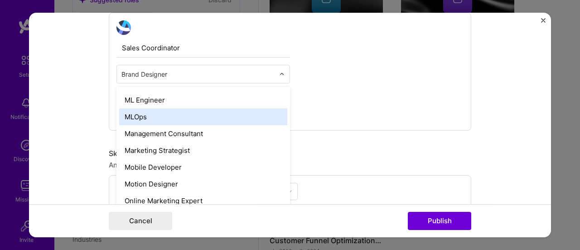
scroll to position [679, 0]
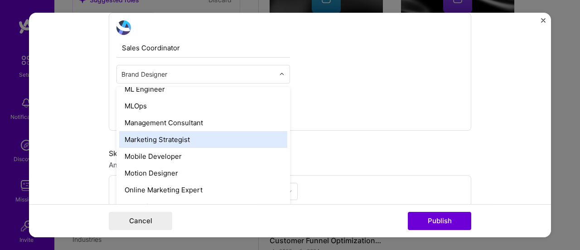
click at [186, 142] on div "Marketing Strategist" at bounding box center [203, 139] width 168 height 17
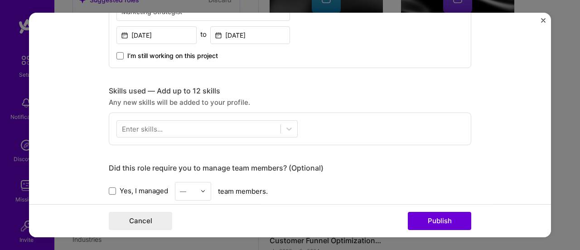
scroll to position [408, 0]
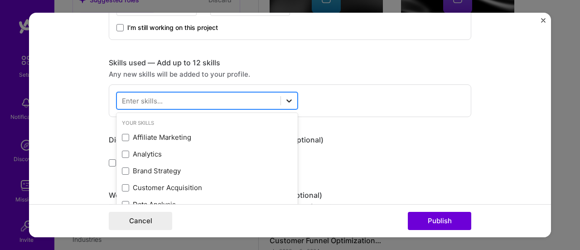
click at [288, 101] on icon at bounding box center [288, 100] width 9 height 9
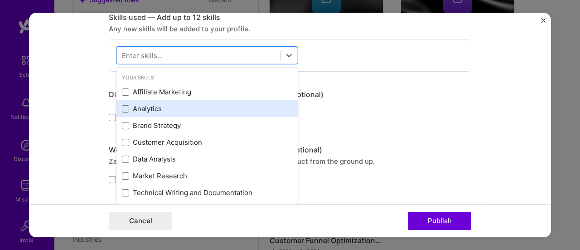
click at [160, 107] on div "Analytics" at bounding box center [207, 109] width 170 height 10
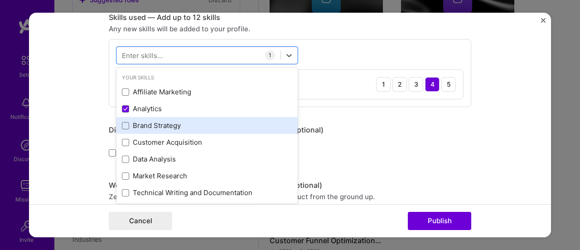
click at [167, 124] on div "Brand Strategy" at bounding box center [207, 125] width 170 height 10
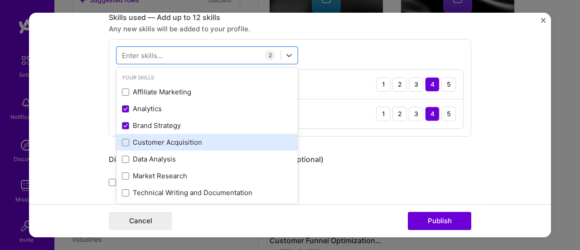
click at [182, 143] on div "Customer Acquisition" at bounding box center [207, 142] width 170 height 10
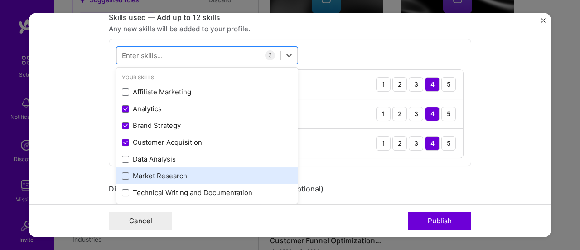
click at [180, 169] on div "Market Research" at bounding box center [206, 175] width 181 height 17
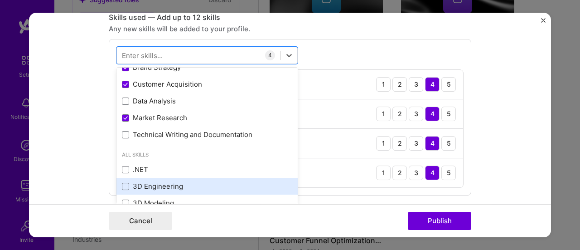
scroll to position [91, 0]
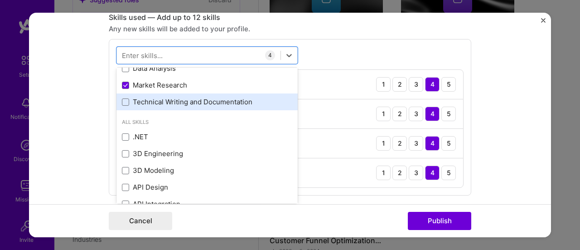
click at [164, 103] on div "Technical Writing and Documentation" at bounding box center [207, 102] width 170 height 10
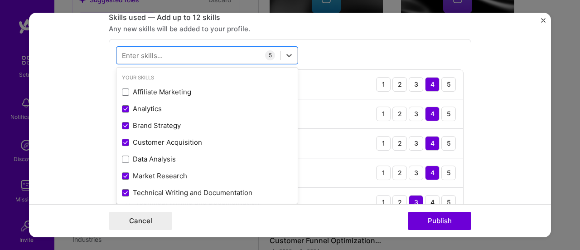
scroll to position [0, 0]
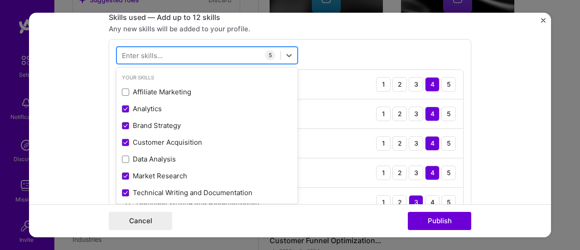
click at [197, 50] on div at bounding box center [198, 55] width 163 height 15
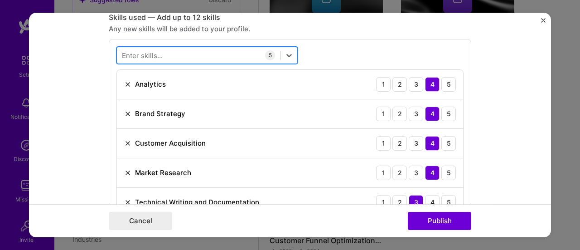
click at [197, 52] on div at bounding box center [198, 55] width 163 height 15
type input "a"
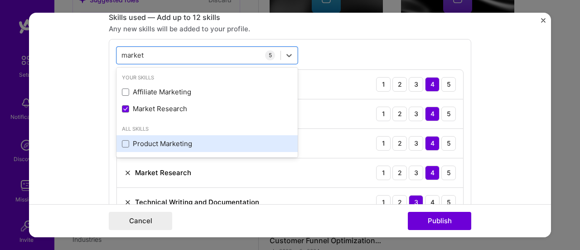
click at [172, 139] on div "Product Marketing" at bounding box center [207, 144] width 170 height 10
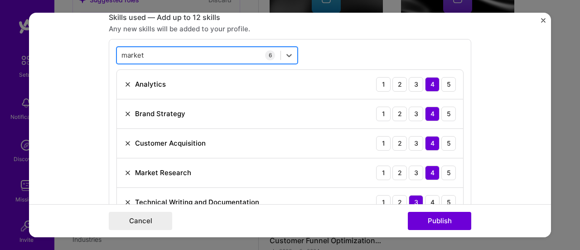
click at [185, 53] on div "market market" at bounding box center [198, 55] width 163 height 15
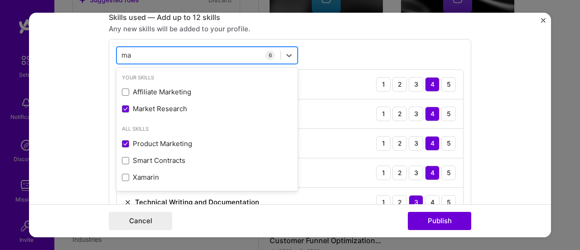
type input "m"
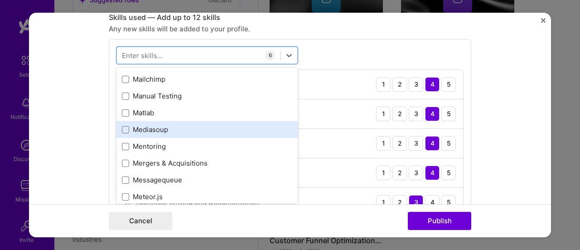
scroll to position [3351, 0]
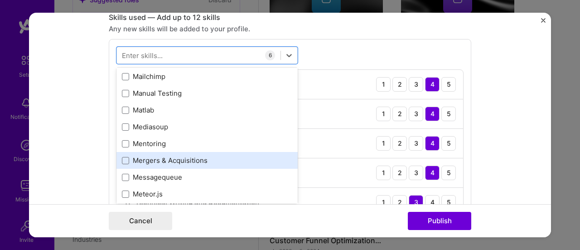
click at [177, 158] on div "Mergers & Acquisitions" at bounding box center [207, 160] width 170 height 10
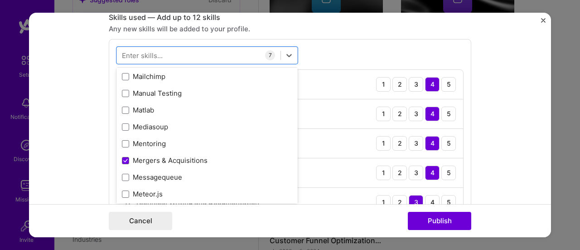
click at [503, 100] on form "Editing suggested project This project is suggested based on your LinkedIn, res…" at bounding box center [290, 125] width 522 height 225
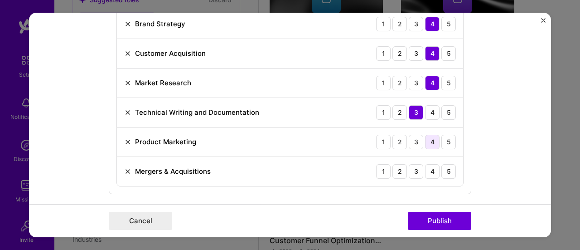
scroll to position [543, 0]
click at [426, 136] on div "4" at bounding box center [432, 141] width 14 height 14
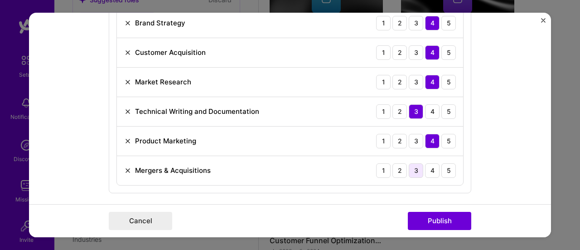
click at [414, 169] on div "3" at bounding box center [415, 170] width 14 height 14
click at [425, 167] on div "4" at bounding box center [432, 170] width 14 height 14
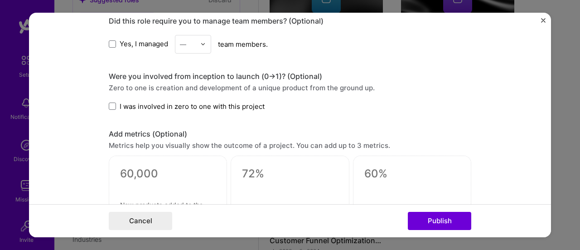
scroll to position [725, 0]
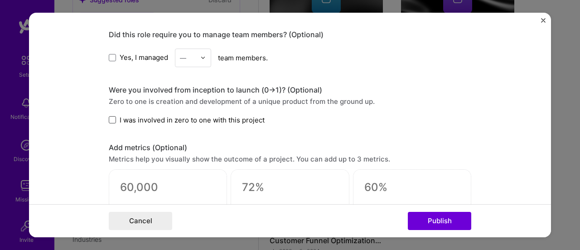
click at [110, 116] on span at bounding box center [112, 119] width 7 height 7
click at [0, 0] on input "I was involved in zero to one with this project" at bounding box center [0, 0] width 0 height 0
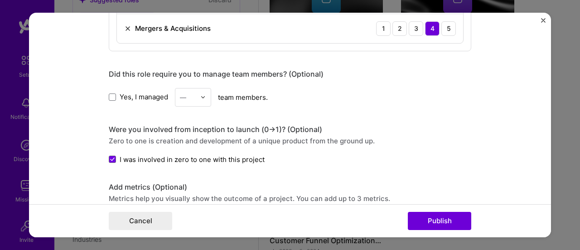
scroll to position [679, 0]
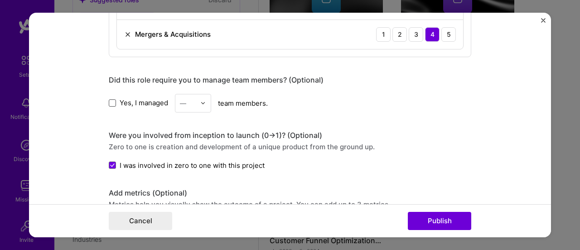
click at [109, 99] on span at bounding box center [112, 102] width 7 height 7
click at [0, 0] on input "Yes, I managed" at bounding box center [0, 0] width 0 height 0
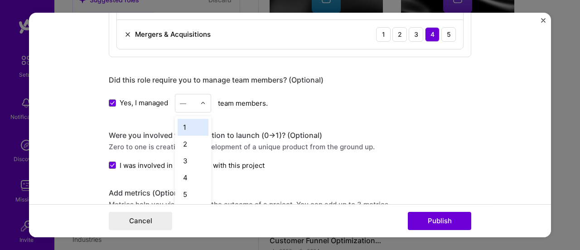
click at [200, 103] on div at bounding box center [205, 103] width 10 height 18
click at [187, 124] on div "1" at bounding box center [193, 127] width 31 height 17
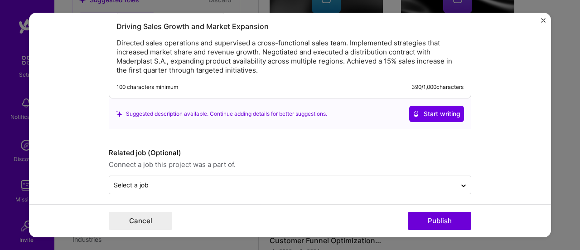
scroll to position [1008, 0]
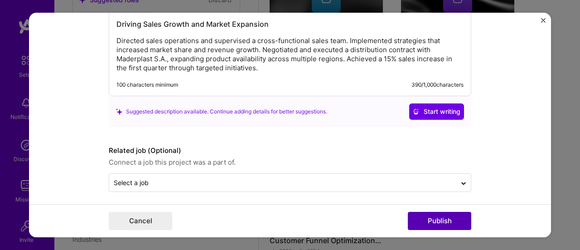
click at [452, 220] on button "Publish" at bounding box center [439, 220] width 63 height 18
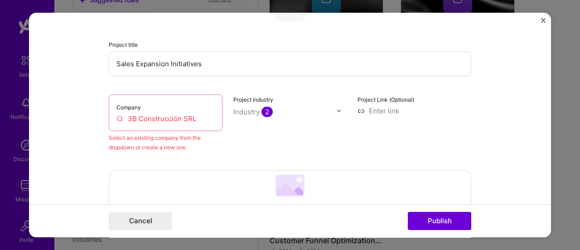
scroll to position [59, 0]
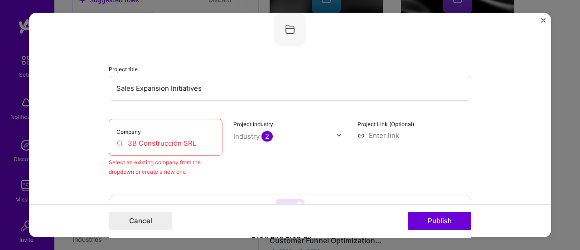
click at [195, 140] on input "3B Construcción SRL" at bounding box center [165, 143] width 98 height 10
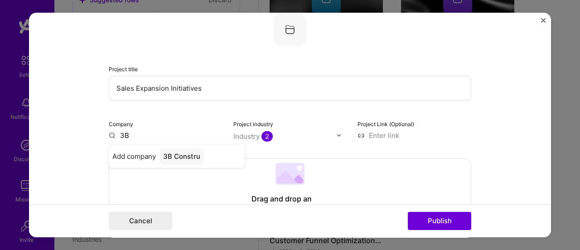
type input "3"
click at [142, 134] on input "text" at bounding box center [166, 135] width 114 height 10
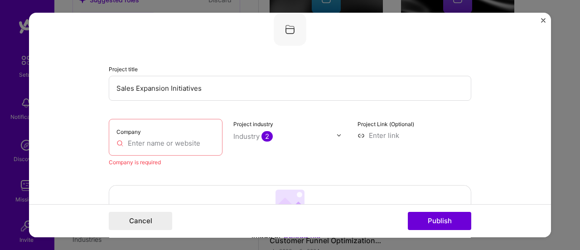
click at [174, 138] on input "text" at bounding box center [165, 143] width 98 height 10
paste input "[URL][DOMAIN_NAME]"
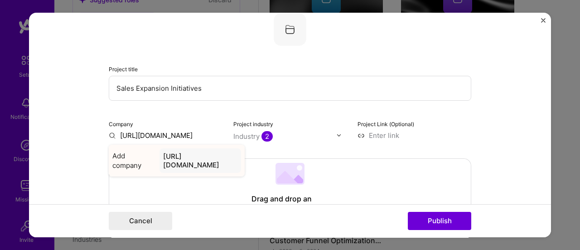
type input "[URL][DOMAIN_NAME]"
click at [205, 154] on div "[URL][DOMAIN_NAME]" at bounding box center [200, 160] width 82 height 24
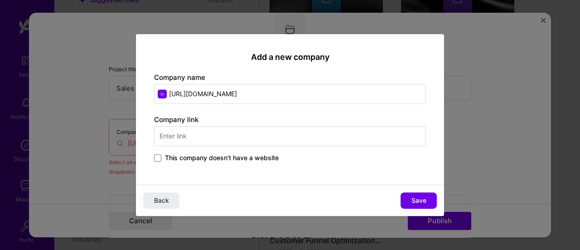
click at [254, 134] on input "text" at bounding box center [290, 136] width 272 height 20
paste input "[URL][DOMAIN_NAME]"
type input "[URL][DOMAIN_NAME]"
click at [309, 94] on input "[URL][DOMAIN_NAME]" at bounding box center [290, 94] width 272 height 20
drag, startPoint x: 253, startPoint y: 92, endPoint x: 155, endPoint y: 91, distance: 98.3
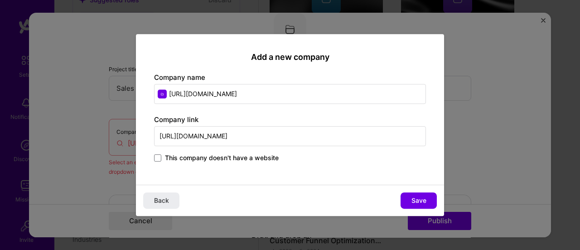
click at [155, 91] on input "[URL][DOMAIN_NAME]" at bounding box center [290, 94] width 272 height 20
click at [237, 92] on input "3bconstruccion/" at bounding box center [290, 94] width 272 height 20
click at [178, 94] on input "3bconstruccion" at bounding box center [290, 94] width 272 height 20
type input "3B Construccion SRL"
click at [412, 202] on span "Save" at bounding box center [418, 200] width 15 height 9
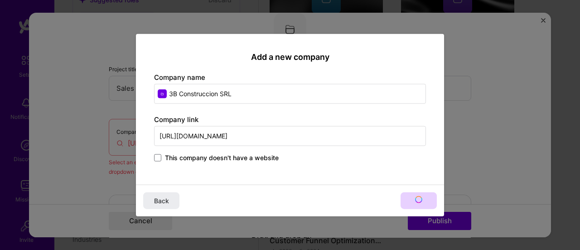
type input "3B Construccion SRL"
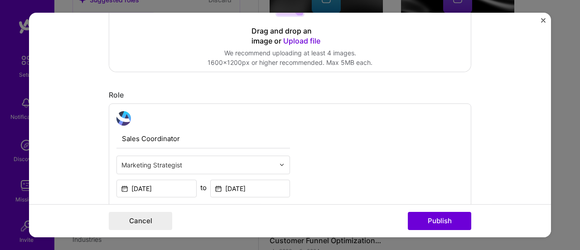
scroll to position [272, 0]
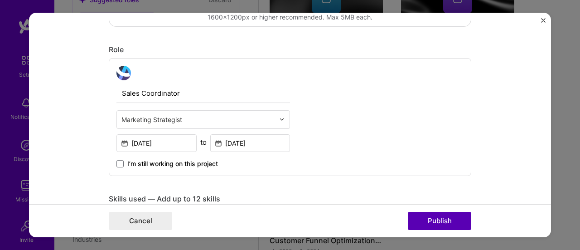
click at [452, 224] on button "Publish" at bounding box center [439, 220] width 63 height 18
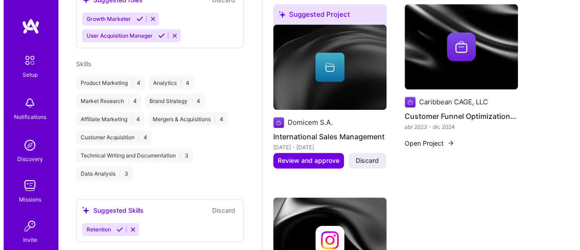
scroll to position [472, 0]
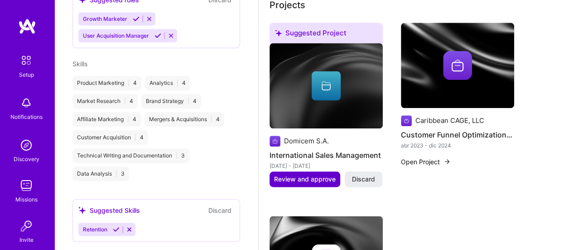
click at [309, 177] on span "Review and approve" at bounding box center [305, 178] width 62 height 9
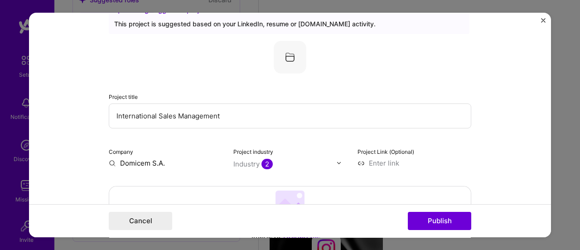
scroll to position [45, 0]
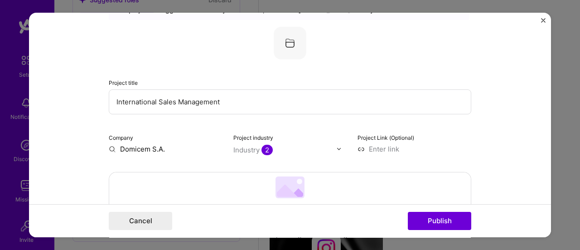
click at [158, 149] on input "Domicem S.A." at bounding box center [166, 149] width 114 height 10
click at [167, 148] on input "Domicem S.A." at bounding box center [166, 149] width 114 height 10
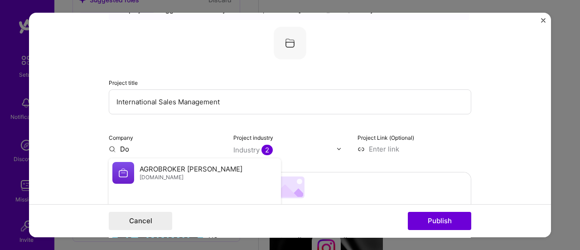
type input "D"
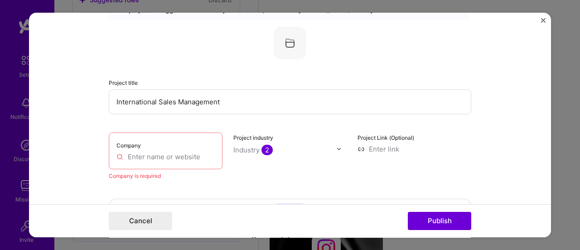
paste input "[URL][DOMAIN_NAME]"
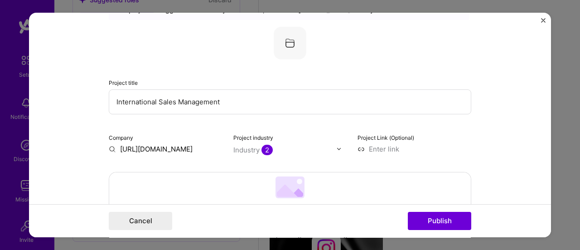
scroll to position [0, 2]
type input "[URL][DOMAIN_NAME]"
click at [206, 173] on div "[URL][DOMAIN_NAME]" at bounding box center [200, 174] width 82 height 24
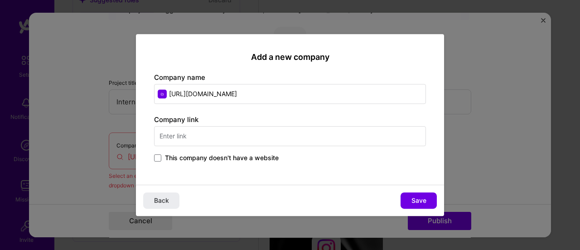
click at [231, 134] on input "text" at bounding box center [290, 136] width 272 height 20
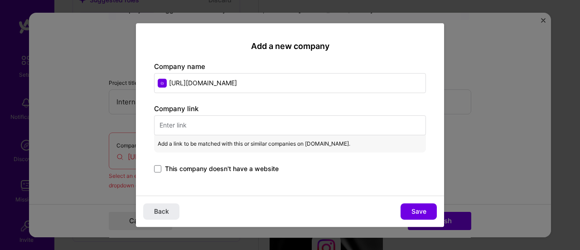
paste input "[URL][DOMAIN_NAME]"
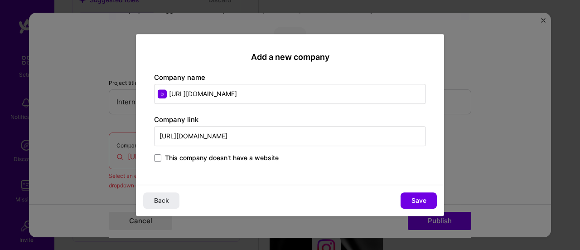
type input "[URL][DOMAIN_NAME]"
drag, startPoint x: 284, startPoint y: 95, endPoint x: 168, endPoint y: 95, distance: 115.5
click at [168, 95] on input "[URL][DOMAIN_NAME]" at bounding box center [290, 94] width 272 height 20
type input "DOMICEM S.A."
click at [422, 200] on span "Save" at bounding box center [418, 200] width 15 height 9
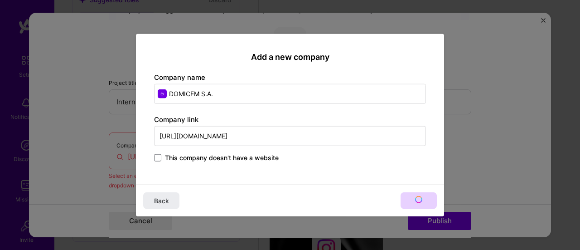
type input "DOMICEM S.A."
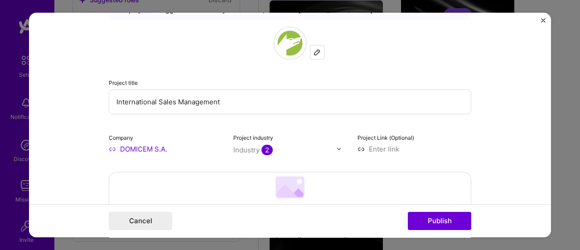
click at [337, 147] on img at bounding box center [338, 148] width 5 height 5
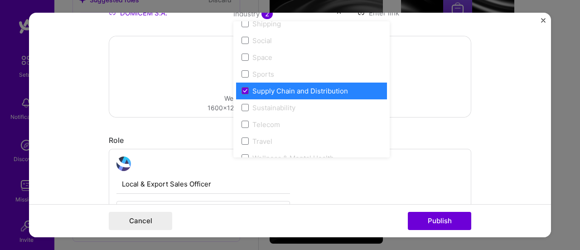
scroll to position [1880, 0]
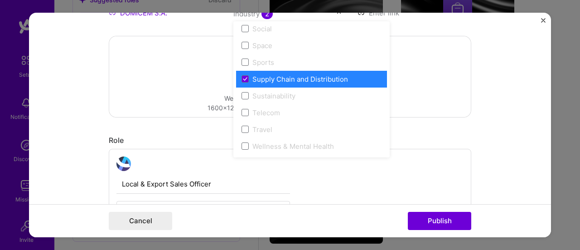
click at [488, 77] on form "Editing suggested project This project is suggested based on your LinkedIn, res…" at bounding box center [290, 125] width 522 height 225
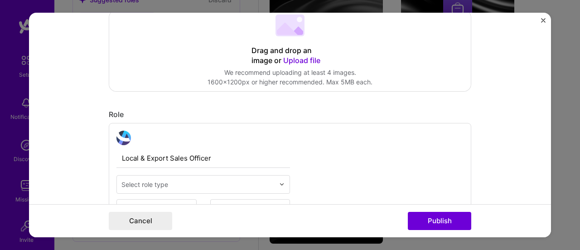
scroll to position [272, 0]
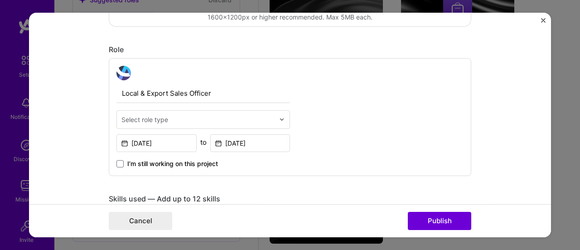
click at [269, 116] on input "text" at bounding box center [197, 120] width 153 height 10
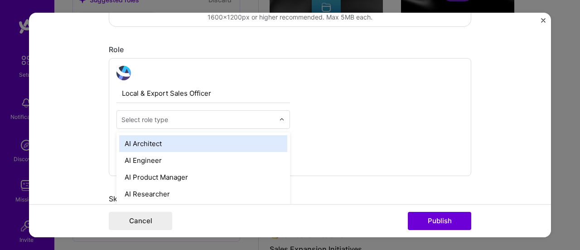
scroll to position [317, 0]
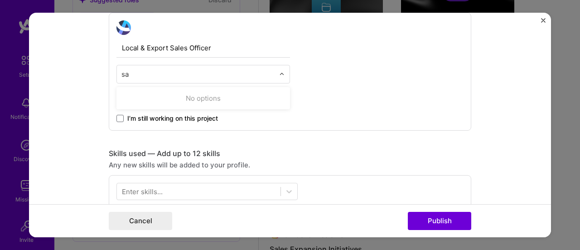
type input "s"
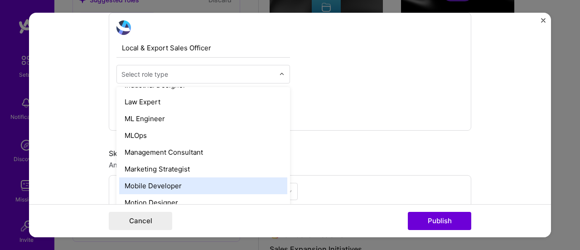
scroll to position [680, 0]
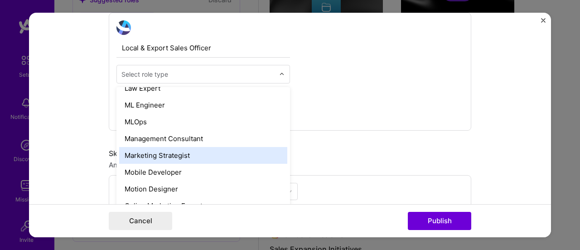
click at [192, 153] on div "Marketing Strategist" at bounding box center [203, 155] width 168 height 17
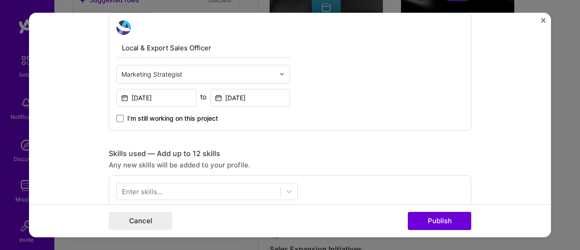
click at [283, 129] on div "Local & Export Sales Officer Marketing Strategist [DATE] to [DATE] I’m still wo…" at bounding box center [290, 72] width 362 height 118
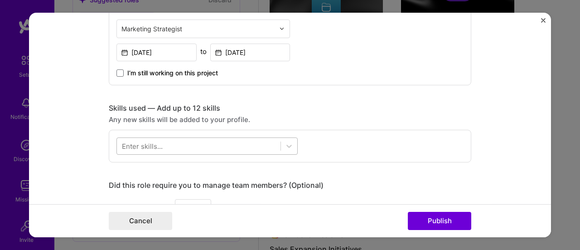
click at [236, 145] on div at bounding box center [198, 145] width 163 height 15
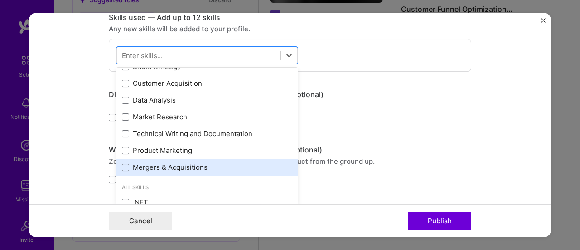
scroll to position [45, 0]
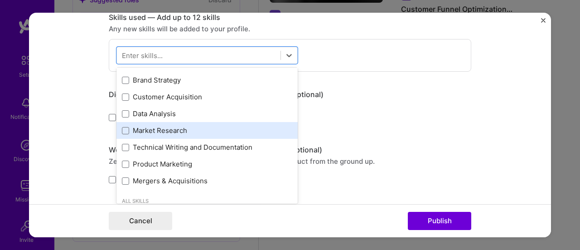
click at [180, 128] on div "Market Research" at bounding box center [207, 130] width 170 height 10
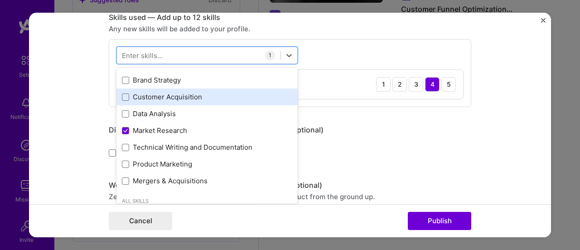
click at [186, 95] on div "Customer Acquisition" at bounding box center [207, 97] width 170 height 10
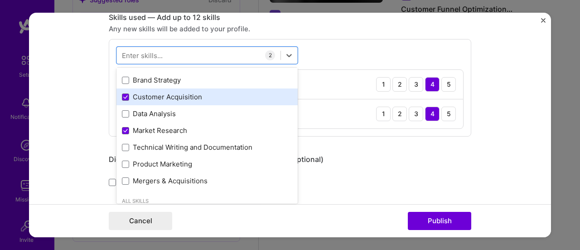
click at [185, 96] on div "Customer Acquisition" at bounding box center [207, 97] width 170 height 10
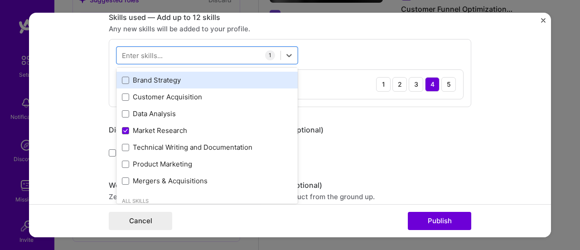
click at [176, 75] on div "Brand Strategy" at bounding box center [207, 80] width 170 height 10
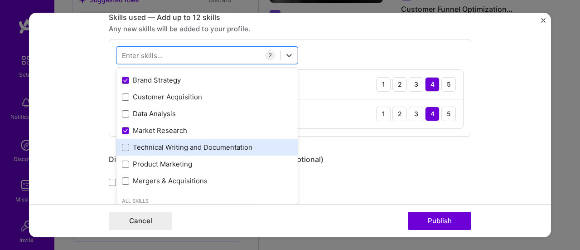
click at [203, 145] on div "Technical Writing and Documentation" at bounding box center [207, 147] width 170 height 10
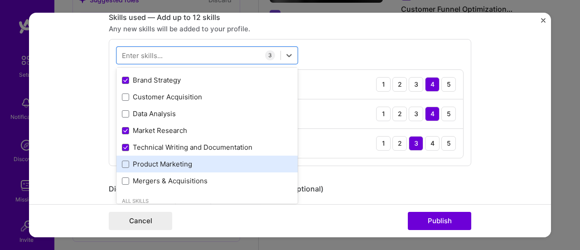
click at [176, 160] on div "Product Marketing" at bounding box center [207, 164] width 170 height 10
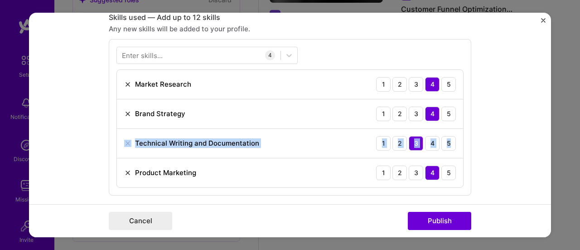
drag, startPoint x: 511, startPoint y: 127, endPoint x: 505, endPoint y: 131, distance: 6.5
click at [511, 128] on form "Editing suggested project This project is suggested based on your LinkedIn, res…" at bounding box center [290, 125] width 522 height 225
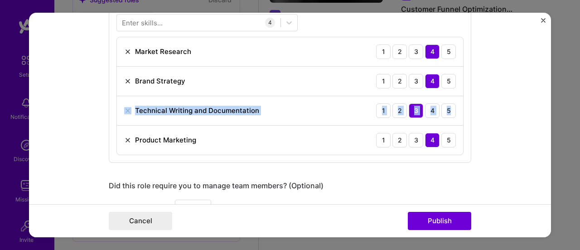
scroll to position [498, 0]
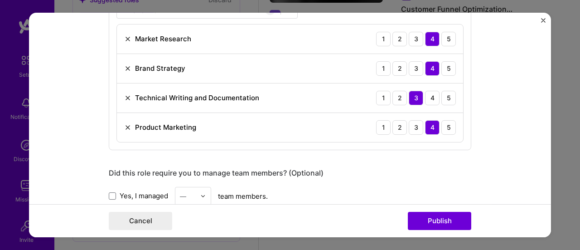
click at [475, 152] on form "Editing suggested project This project is suggested based on your LinkedIn, res…" at bounding box center [290, 125] width 522 height 225
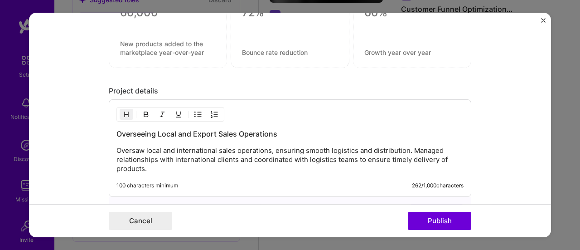
scroll to position [815, 0]
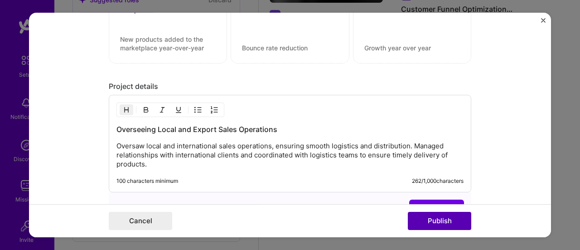
click at [438, 220] on button "Publish" at bounding box center [439, 220] width 63 height 18
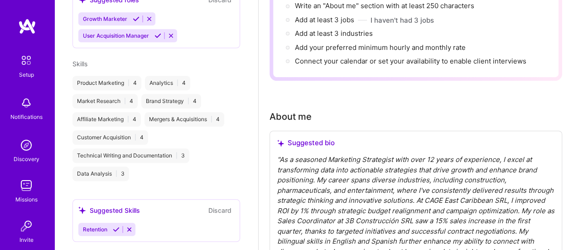
scroll to position [225, 0]
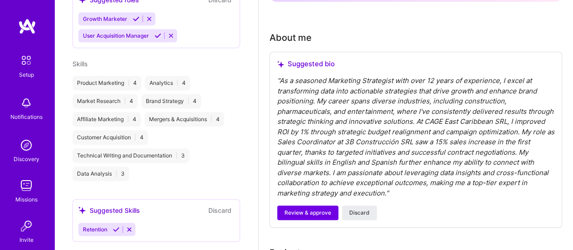
click at [316, 213] on span "Review & approve" at bounding box center [307, 212] width 47 height 8
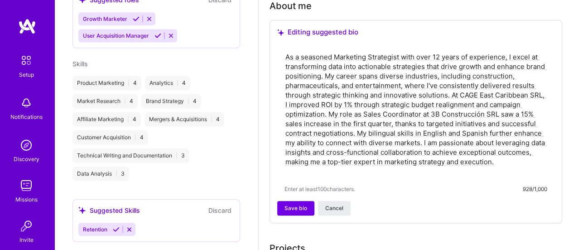
scroll to position [270, 0]
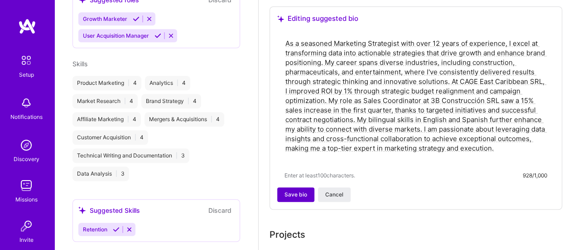
click at [293, 196] on span "Save bio" at bounding box center [295, 194] width 23 height 8
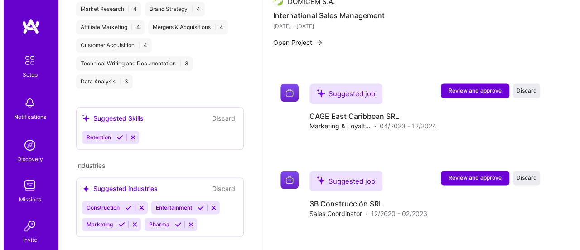
scroll to position [486, 0]
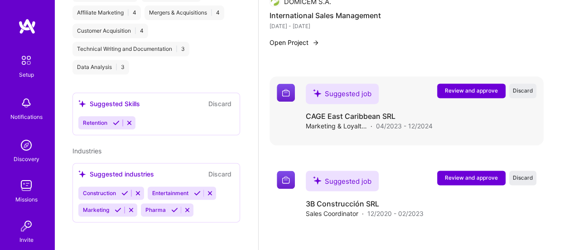
click at [466, 89] on span "Review and approve" at bounding box center [471, 90] width 53 height 8
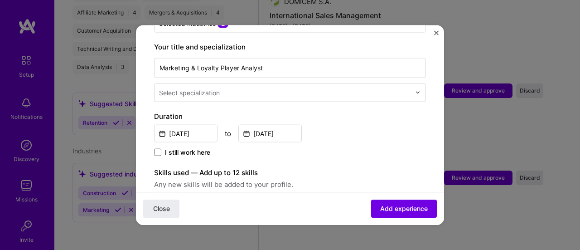
scroll to position [136, 0]
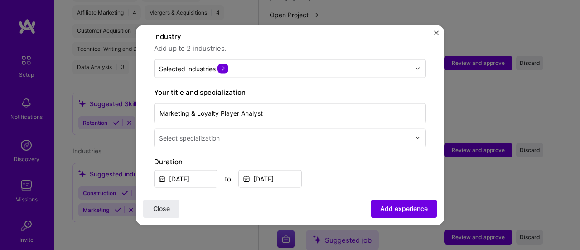
click at [415, 135] on img at bounding box center [417, 137] width 5 height 5
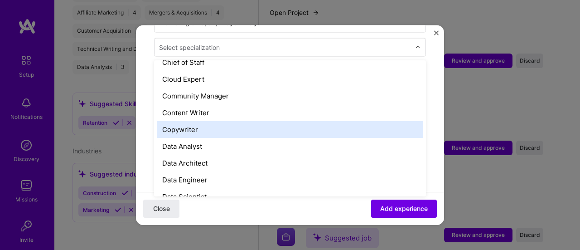
scroll to position [272, 0]
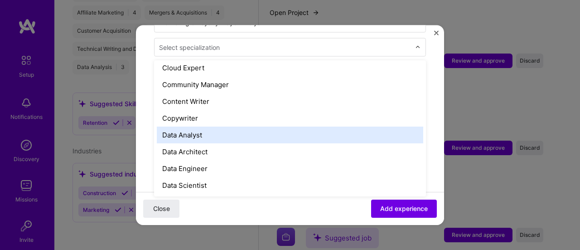
click at [218, 126] on div "Data Analyst" at bounding box center [290, 134] width 266 height 17
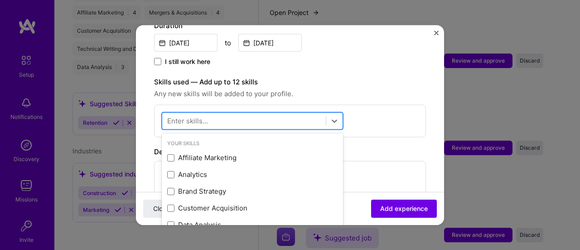
click at [254, 113] on div at bounding box center [243, 120] width 163 height 15
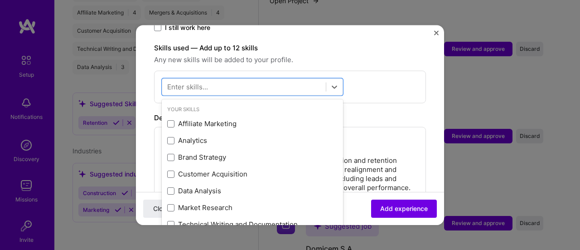
scroll to position [362, 0]
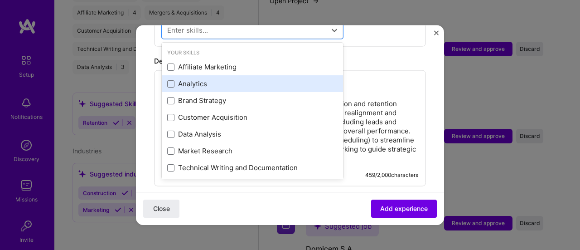
click at [198, 79] on div "Analytics" at bounding box center [252, 84] width 170 height 10
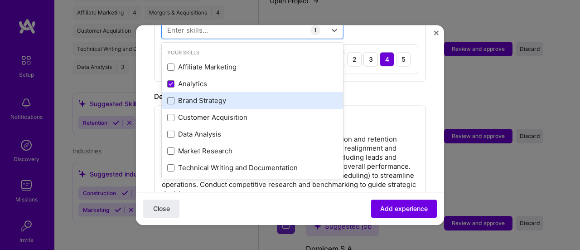
click at [213, 96] on div "Brand Strategy" at bounding box center [252, 101] width 170 height 10
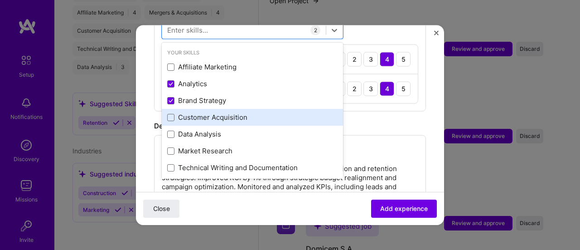
click at [213, 112] on div "Customer Acquisition" at bounding box center [252, 117] width 170 height 10
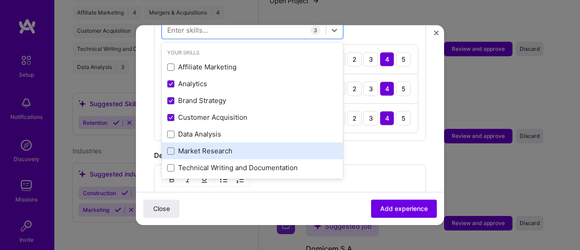
click at [216, 146] on div "Market Research" at bounding box center [252, 151] width 170 height 10
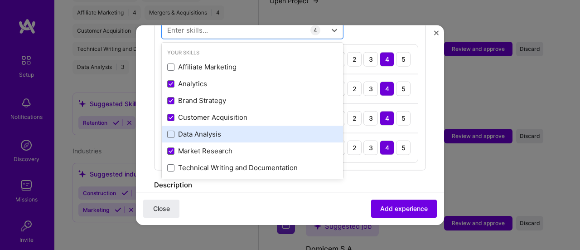
click at [206, 129] on div "Data Analysis" at bounding box center [252, 134] width 170 height 10
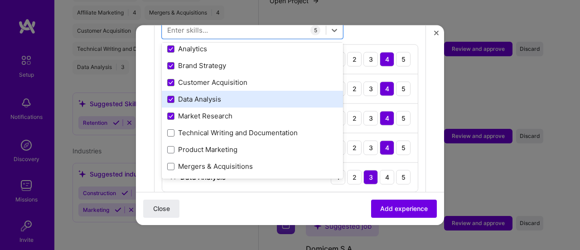
scroll to position [45, 0]
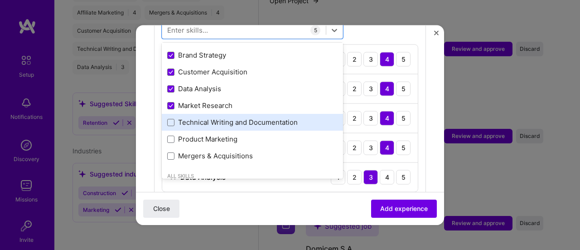
click at [252, 117] on div "Technical Writing and Documentation" at bounding box center [252, 122] width 170 height 10
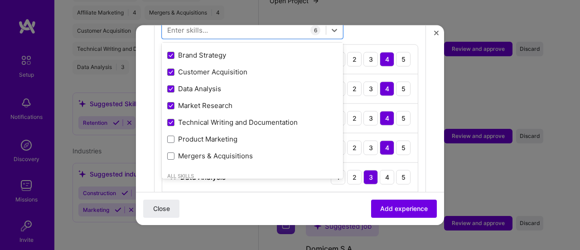
click at [426, 172] on form "Adding suggested job This job is suggested based on your LinkedIn, resume or [D…" at bounding box center [290, 122] width 308 height 883
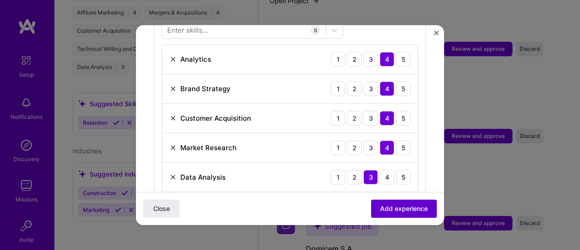
click at [403, 210] on span "Add experience" at bounding box center [404, 208] width 48 height 9
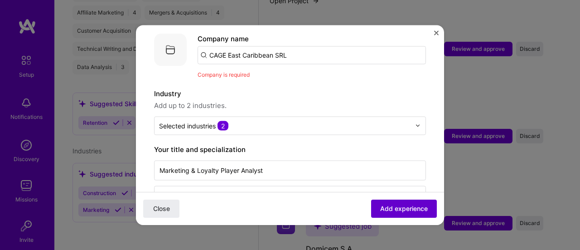
scroll to position [91, 0]
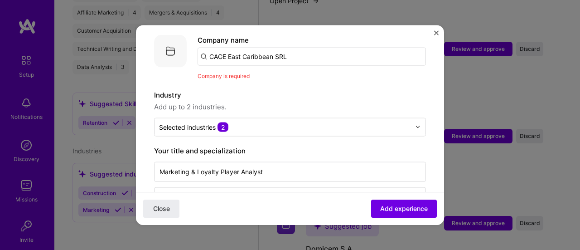
click at [284, 47] on input "CAGE East Caribbean SRL" at bounding box center [311, 56] width 228 height 18
drag, startPoint x: 297, startPoint y: 41, endPoint x: 217, endPoint y: 42, distance: 80.2
click at [217, 47] on input "CAGE East Caribbean SRL" at bounding box center [311, 56] width 228 height 18
type input "C"
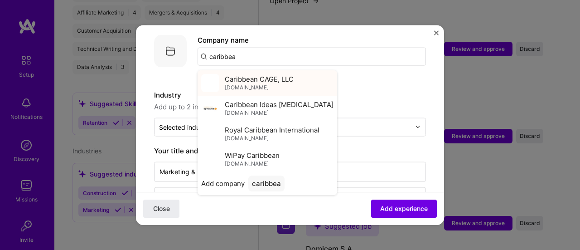
click at [282, 74] on div "Caribbean CAGE, LLC [DOMAIN_NAME]" at bounding box center [259, 82] width 69 height 17
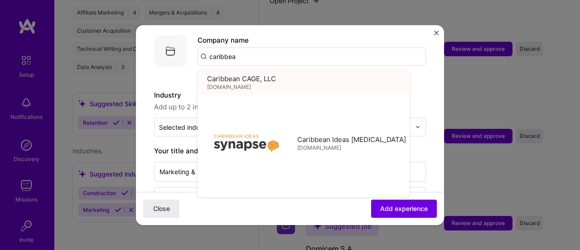
type input "Caribbean CAGE, LLC"
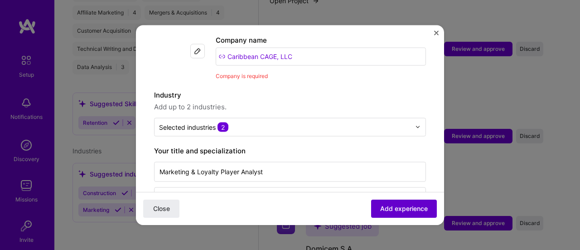
click at [399, 211] on span "Add experience" at bounding box center [404, 208] width 48 height 9
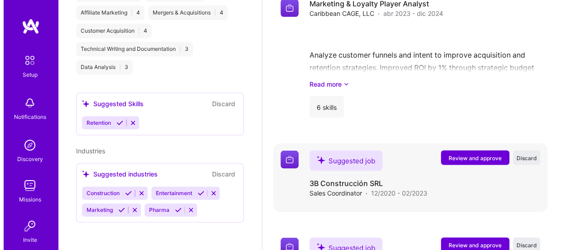
scroll to position [818, 0]
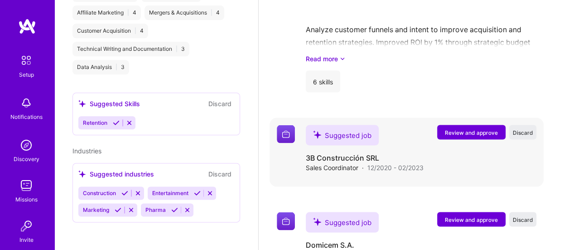
click at [476, 134] on span "Review and approve" at bounding box center [471, 132] width 53 height 8
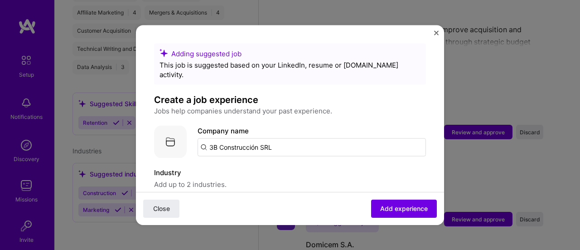
click at [278, 138] on input "3B Construcción SRL" at bounding box center [311, 147] width 228 height 18
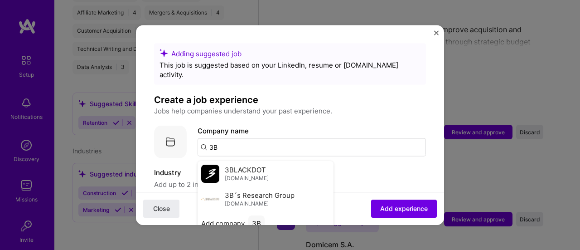
scroll to position [45, 0]
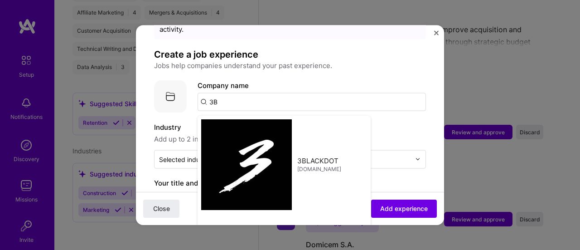
click at [251, 92] on input "3B" at bounding box center [311, 101] width 228 height 18
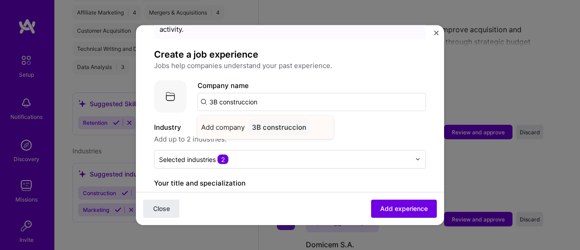
type input "3B construccion"
click at [259, 119] on div "3B construccion" at bounding box center [279, 127] width 62 height 16
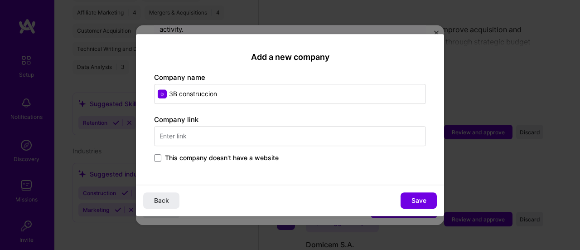
click at [183, 95] on input "3B construccion" at bounding box center [290, 94] width 272 height 20
click at [243, 96] on input "3B Construccion" at bounding box center [290, 94] width 272 height 20
type input "3B Construccion SRL"
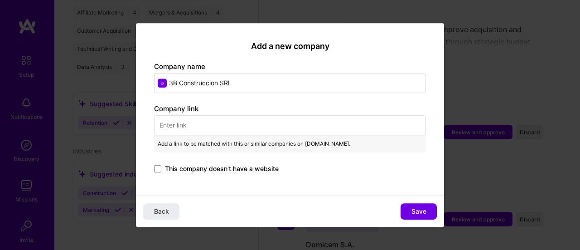
click at [270, 130] on input "text" at bounding box center [290, 125] width 272 height 20
paste input "[URL][DOMAIN_NAME]"
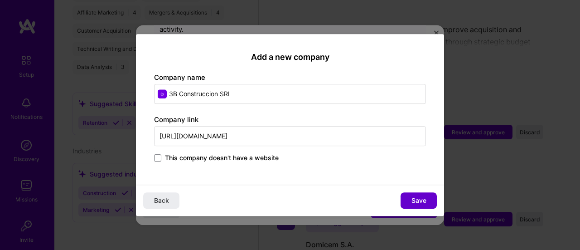
type input "[URL][DOMAIN_NAME]"
click at [426, 202] on button "Save" at bounding box center [418, 200] width 36 height 16
type input "3B Construccion SRL"
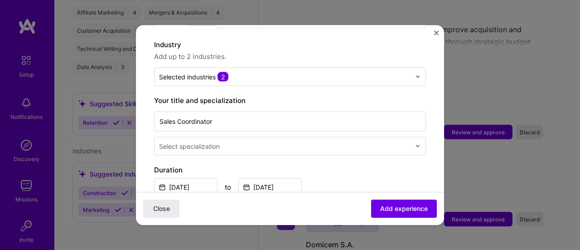
scroll to position [136, 0]
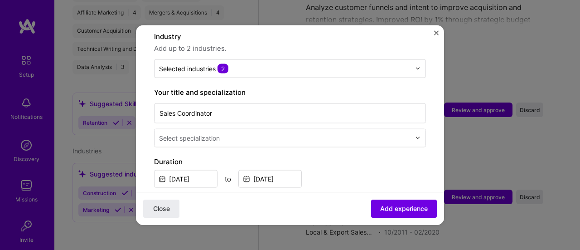
click at [364, 133] on input "text" at bounding box center [285, 138] width 253 height 10
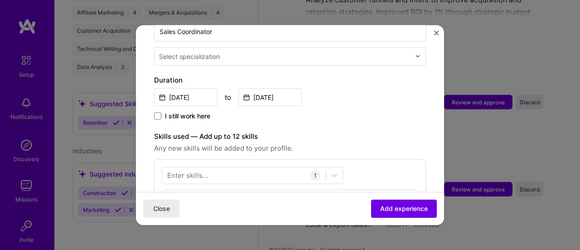
scroll to position [233, 0]
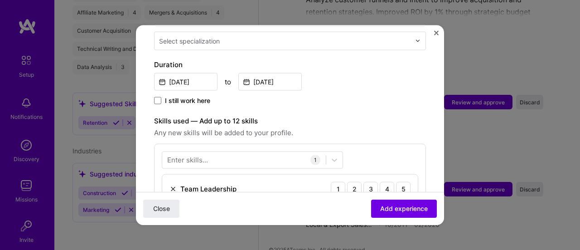
click at [390, 36] on input "text" at bounding box center [285, 41] width 253 height 10
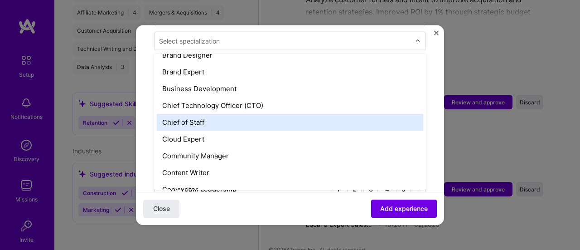
scroll to position [181, 0]
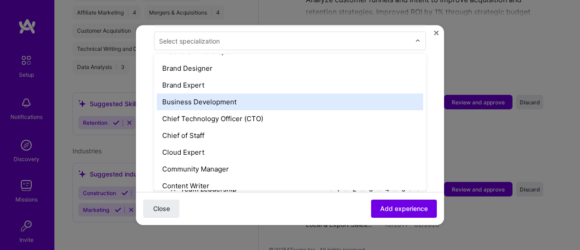
click at [230, 93] on div "Business Development" at bounding box center [290, 101] width 266 height 17
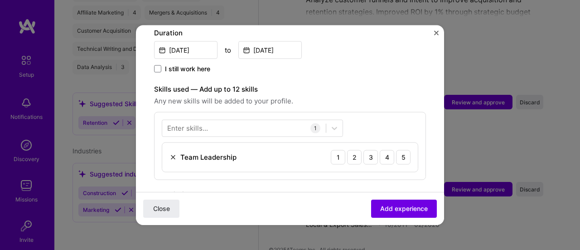
scroll to position [278, 0]
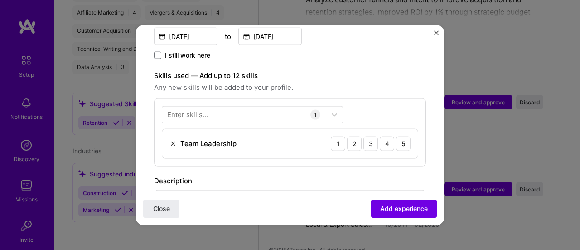
click at [172, 139] on img at bounding box center [172, 142] width 7 height 7
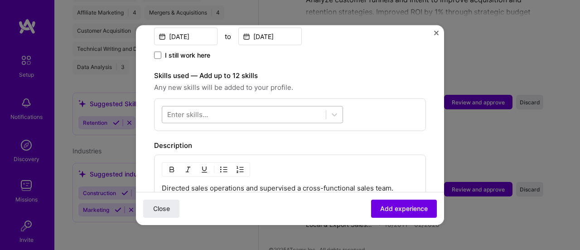
click at [308, 107] on div at bounding box center [243, 114] width 163 height 15
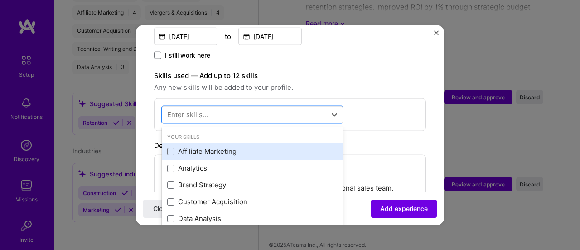
scroll to position [45, 0]
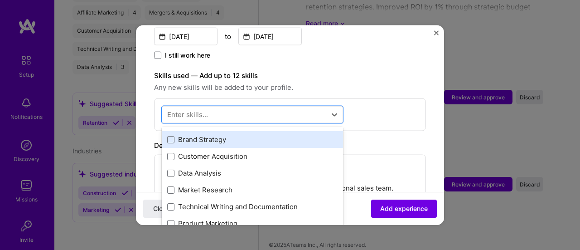
click at [218, 134] on div "Brand Strategy" at bounding box center [252, 139] width 170 height 10
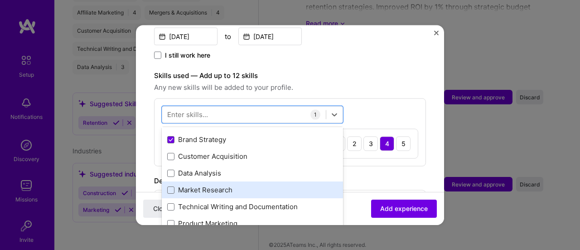
click at [209, 185] on div "Market Research" at bounding box center [252, 190] width 170 height 10
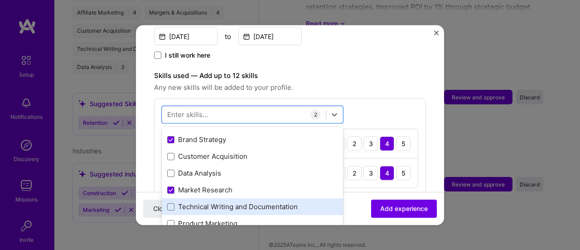
click at [224, 202] on div "Technical Writing and Documentation" at bounding box center [252, 207] width 170 height 10
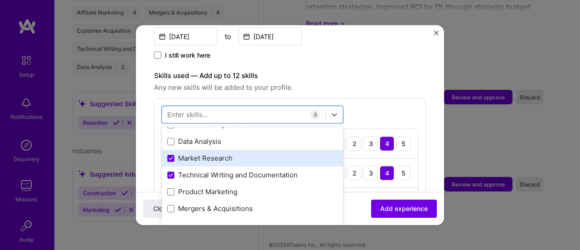
scroll to position [91, 0]
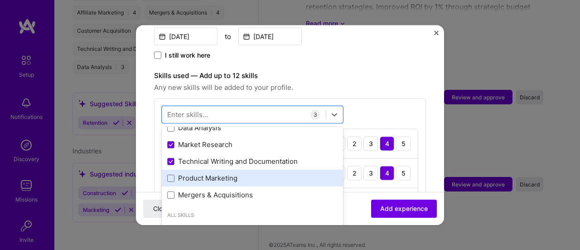
click at [216, 173] on div "Product Marketing" at bounding box center [252, 178] width 170 height 10
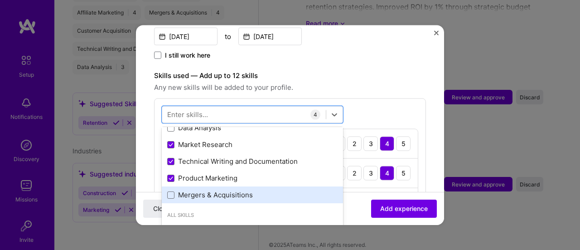
click at [215, 190] on div "Mergers & Acquisitions" at bounding box center [252, 195] width 170 height 10
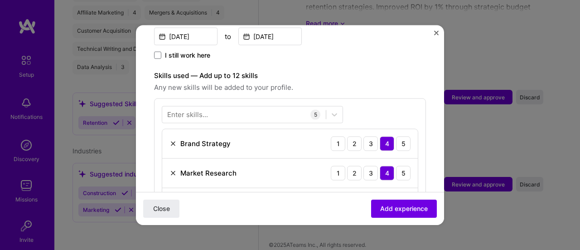
click at [432, 111] on form "Adding suggested job This job is suggested based on your LinkedIn, resume or [D…" at bounding box center [290, 183] width 308 height 836
click at [404, 212] on span "Add experience" at bounding box center [404, 208] width 48 height 9
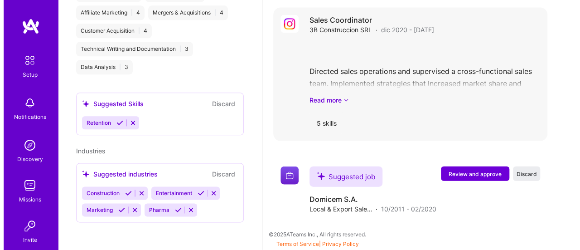
scroll to position [927, 0]
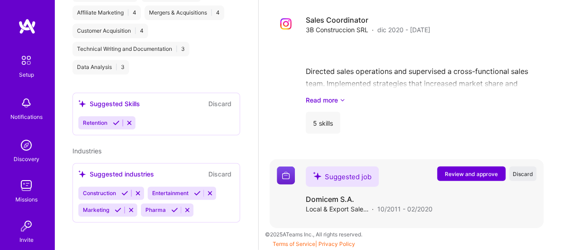
click at [468, 174] on span "Review and approve" at bounding box center [471, 174] width 53 height 8
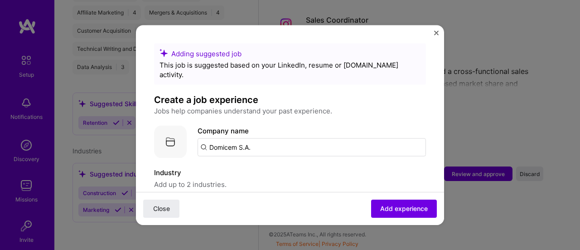
click at [275, 138] on input "Domicem S.A." at bounding box center [311, 147] width 228 height 18
type input "Domicem"
click at [274, 164] on div "Domicem" at bounding box center [267, 172] width 38 height 16
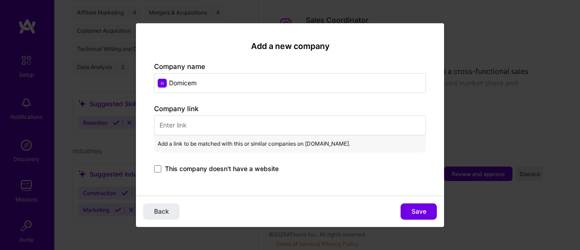
click at [198, 121] on input "text" at bounding box center [290, 125] width 272 height 20
paste input "[URL][DOMAIN_NAME]"
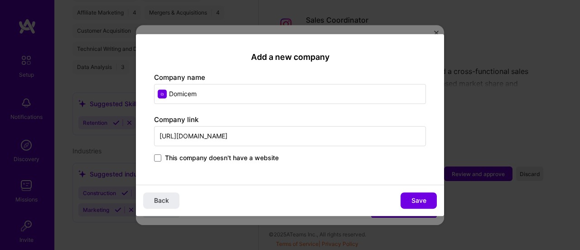
type input "[URL][DOMAIN_NAME]"
click at [241, 96] on input "Domicem" at bounding box center [290, 94] width 272 height 20
type input "Domicem S.A."
click at [409, 200] on button "Save" at bounding box center [418, 200] width 36 height 16
type input "Domicem S.A."
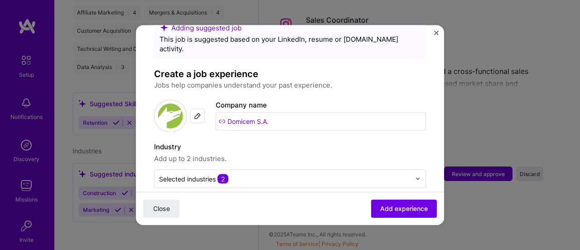
scroll to position [91, 0]
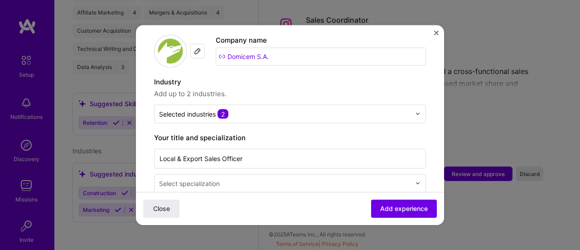
click at [336, 178] on input "text" at bounding box center [285, 183] width 253 height 10
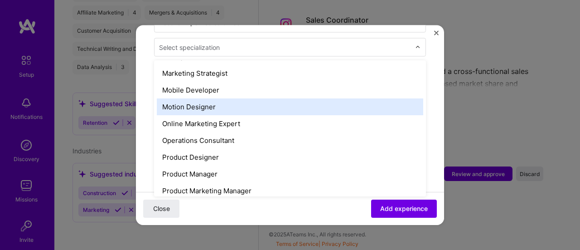
scroll to position [725, 0]
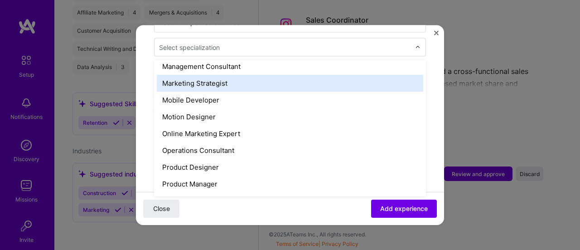
click at [240, 74] on div "Marketing Strategist" at bounding box center [290, 82] width 266 height 17
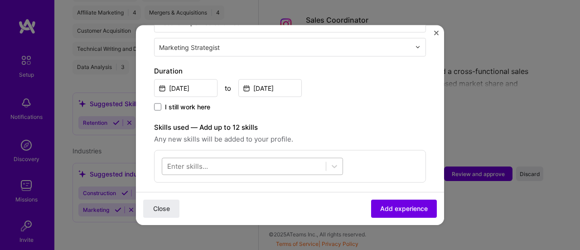
click at [269, 158] on div at bounding box center [243, 165] width 163 height 15
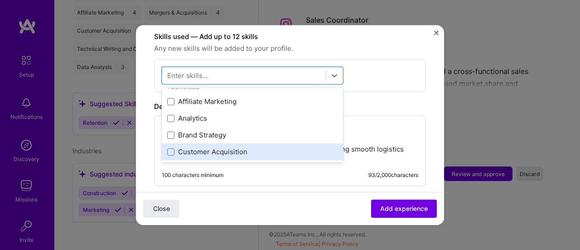
scroll to position [0, 0]
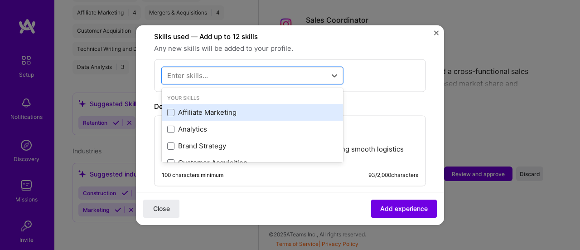
click at [222, 107] on div "Affiliate Marketing" at bounding box center [252, 112] width 170 height 10
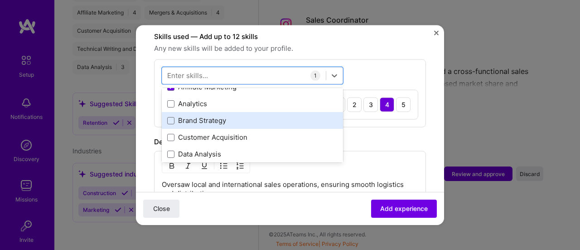
scroll to position [45, 0]
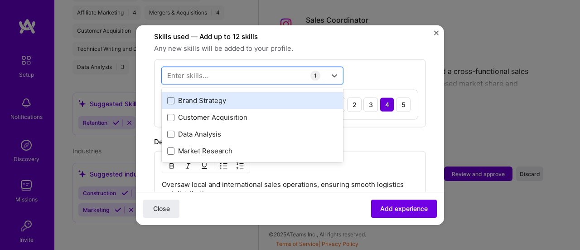
click at [215, 96] on div "Brand Strategy" at bounding box center [252, 101] width 170 height 10
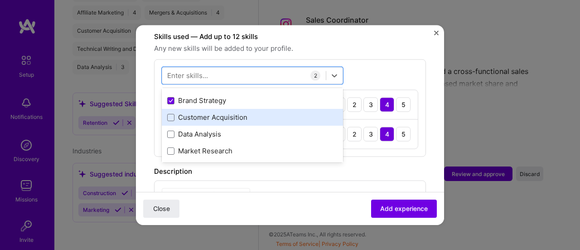
scroll to position [91, 0]
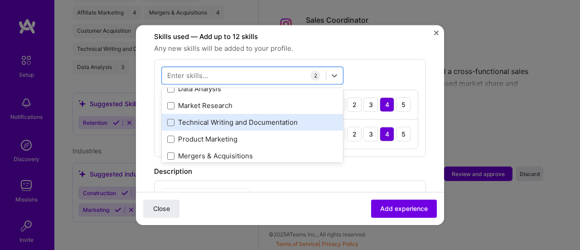
click at [226, 117] on div "Technical Writing and Documentation" at bounding box center [252, 122] width 170 height 10
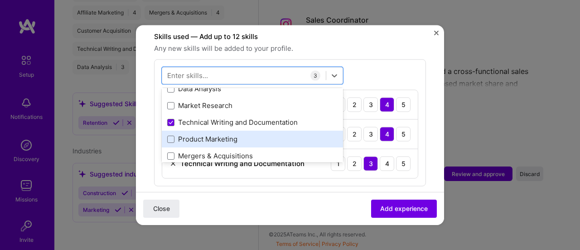
click at [225, 134] on div "Product Marketing" at bounding box center [252, 139] width 170 height 10
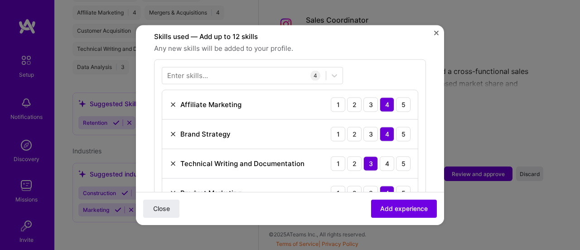
click at [431, 171] on form "Adding suggested job This job is suggested based on your LinkedIn, resume or [D…" at bounding box center [290, 115] width 308 height 779
click at [414, 210] on span "Add experience" at bounding box center [404, 208] width 48 height 9
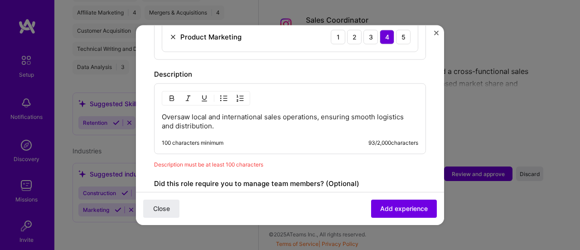
scroll to position [459, 0]
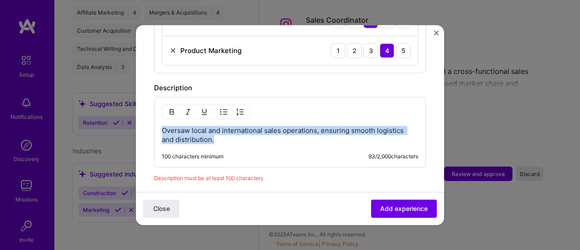
drag, startPoint x: 216, startPoint y: 128, endPoint x: 152, endPoint y: 120, distance: 64.0
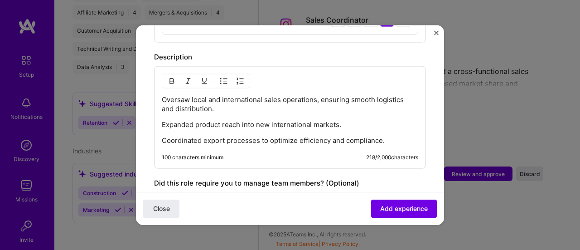
scroll to position [504, 0]
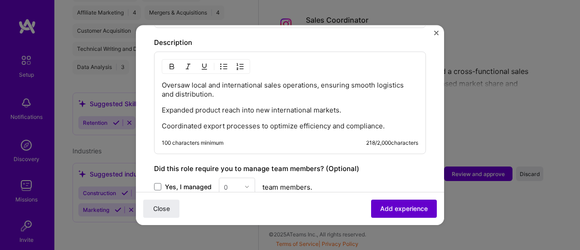
click at [394, 211] on span "Add experience" at bounding box center [404, 208] width 48 height 9
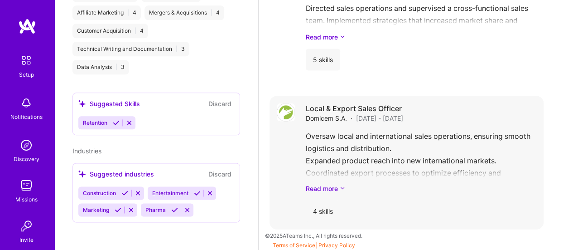
scroll to position [978, 0]
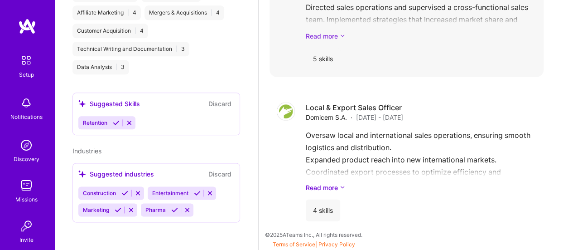
click at [342, 33] on icon at bounding box center [342, 36] width 5 height 10
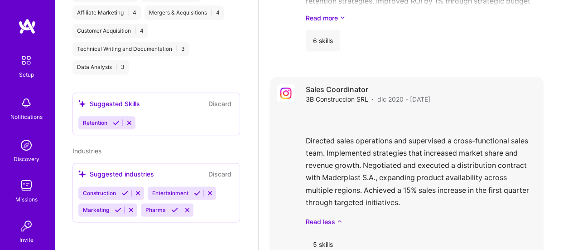
scroll to position [842, 0]
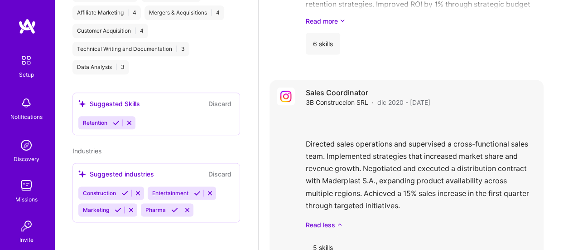
click at [334, 91] on h4 "Sales Coordinator" at bounding box center [368, 92] width 125 height 10
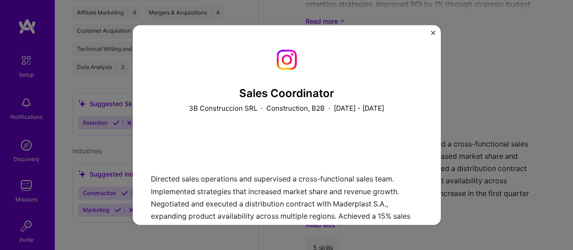
scroll to position [98, 0]
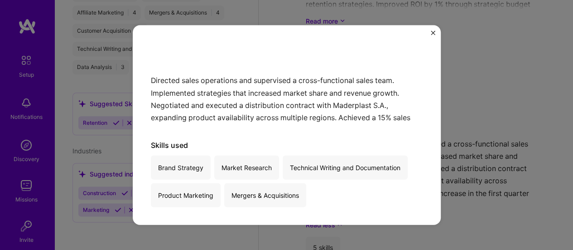
click at [432, 30] on img "Close" at bounding box center [433, 32] width 5 height 5
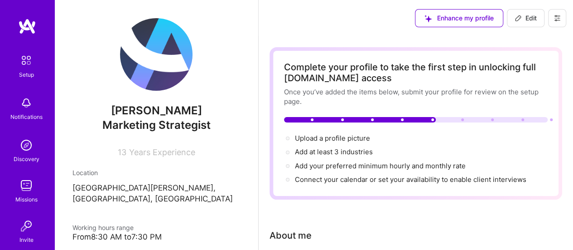
click at [156, 54] on img at bounding box center [156, 54] width 72 height 72
click at [151, 59] on img at bounding box center [156, 54] width 72 height 72
click at [539, 17] on button "Edit" at bounding box center [526, 18] width 38 height 18
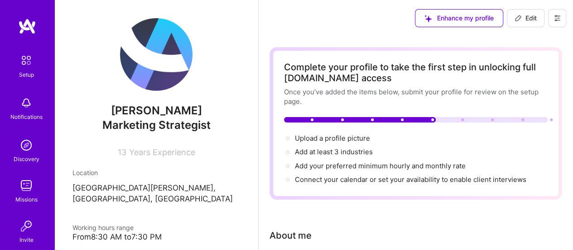
select select "US"
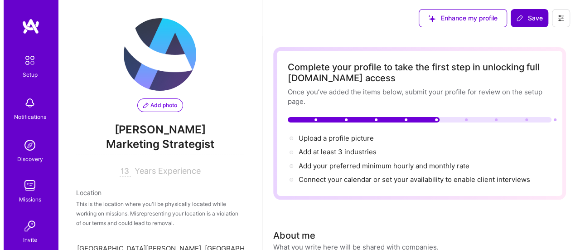
scroll to position [147, 0]
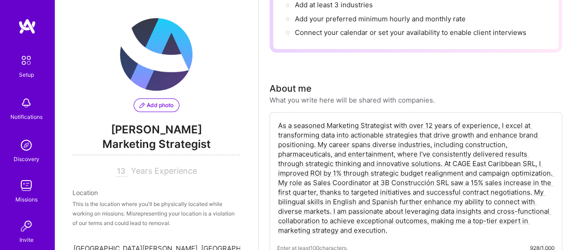
click at [155, 71] on img at bounding box center [156, 54] width 72 height 72
click at [146, 107] on span "Add photo" at bounding box center [156, 105] width 34 height 8
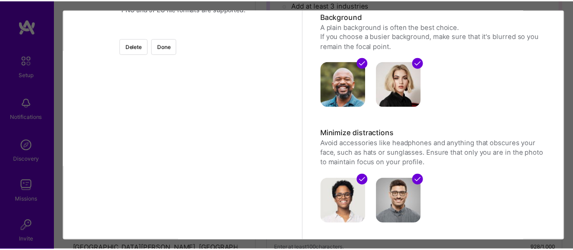
scroll to position [91, 0]
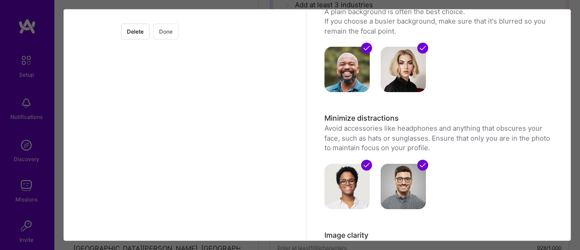
click at [178, 32] on button "Done" at bounding box center [165, 32] width 25 height 16
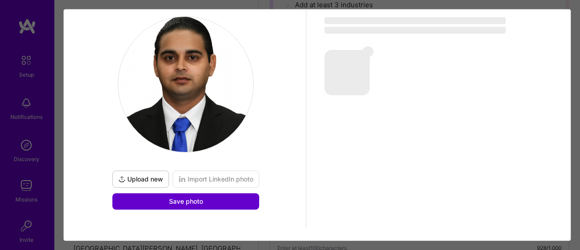
click at [166, 200] on button "Save photo" at bounding box center [185, 201] width 147 height 16
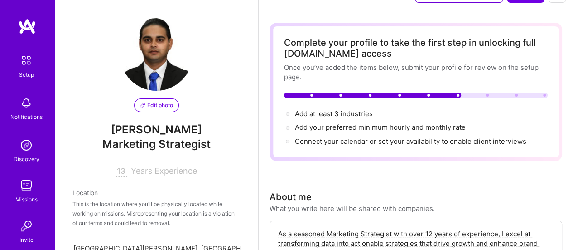
scroll to position [11, 0]
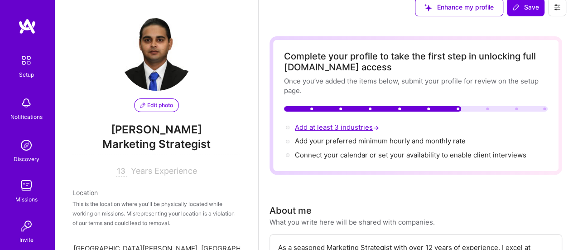
click at [378, 125] on span "→" at bounding box center [376, 128] width 6 height 10
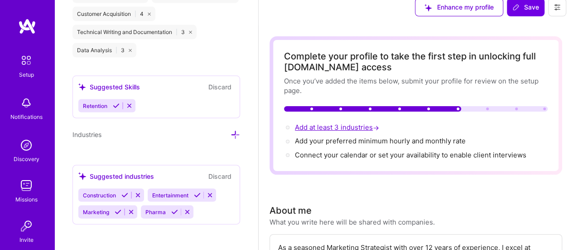
scroll to position [883, 0]
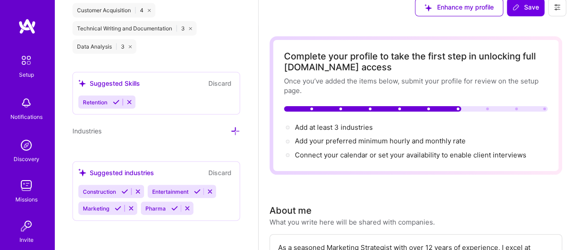
click at [107, 191] on span "Construction" at bounding box center [99, 191] width 33 height 7
click at [105, 211] on div "Marketing" at bounding box center [95, 208] width 34 height 13
click at [162, 211] on span "Pharma" at bounding box center [155, 208] width 20 height 7
click at [176, 190] on span "Entertainment" at bounding box center [170, 191] width 36 height 7
click at [185, 208] on icon at bounding box center [187, 208] width 7 height 7
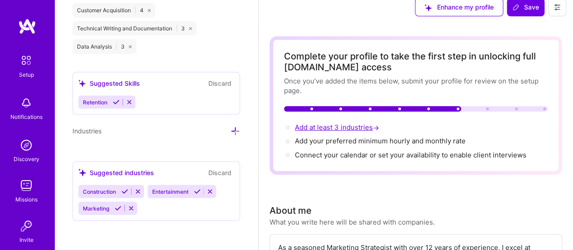
click at [367, 127] on span "Add at least 3 industries →" at bounding box center [338, 127] width 86 height 9
click at [230, 132] on icon at bounding box center [235, 131] width 10 height 10
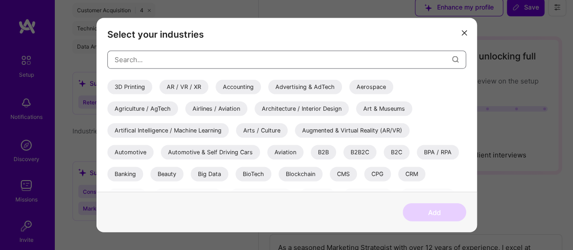
click at [216, 59] on input "modal" at bounding box center [283, 59] width 337 height 23
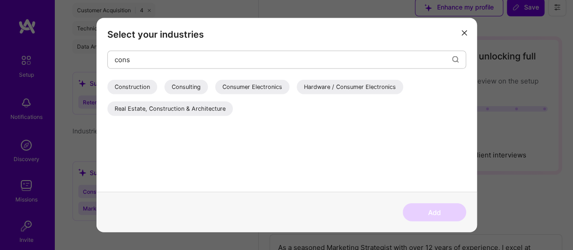
click at [138, 88] on div "Construction" at bounding box center [132, 86] width 50 height 14
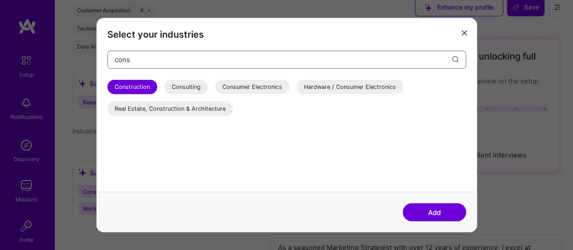
click at [169, 60] on input "cons" at bounding box center [283, 59] width 337 height 23
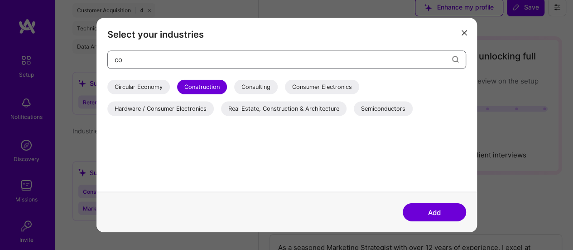
type input "c"
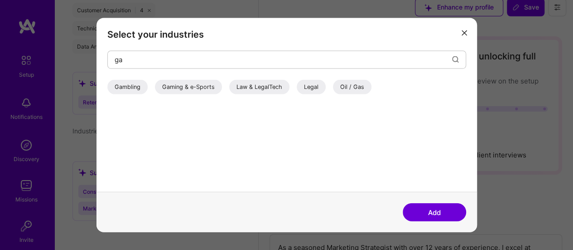
click at [133, 83] on div "Gambling" at bounding box center [127, 86] width 40 height 14
click at [171, 58] on input "ga" at bounding box center [283, 59] width 337 height 23
type input "g"
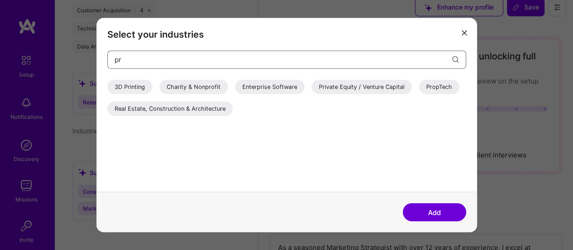
type input "p"
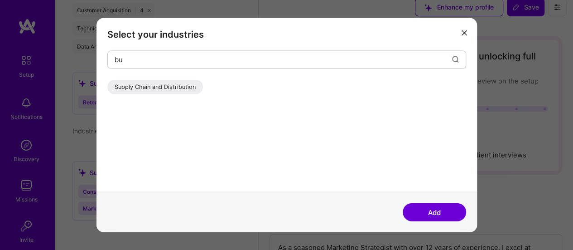
click at [141, 83] on div "Supply Chain and Distribution" at bounding box center [155, 86] width 96 height 14
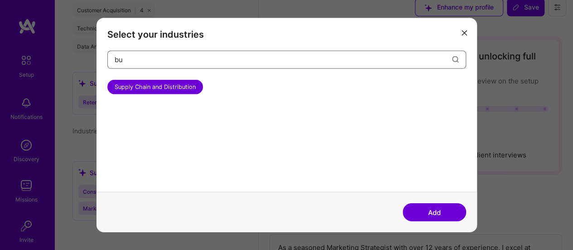
click at [168, 60] on input "bu" at bounding box center [283, 59] width 337 height 23
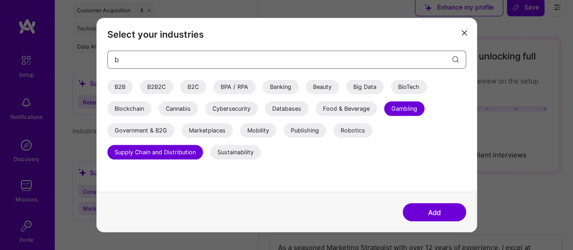
type input "b"
click at [417, 206] on button "Add" at bounding box center [434, 212] width 63 height 18
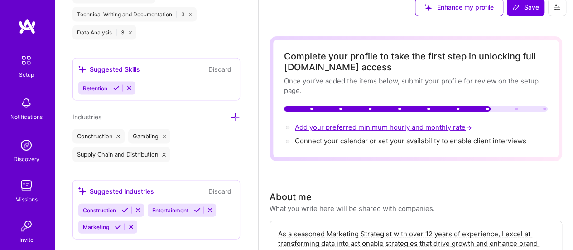
click at [342, 127] on span "Add your preferred minimum hourly and monthly rate →" at bounding box center [384, 127] width 179 height 9
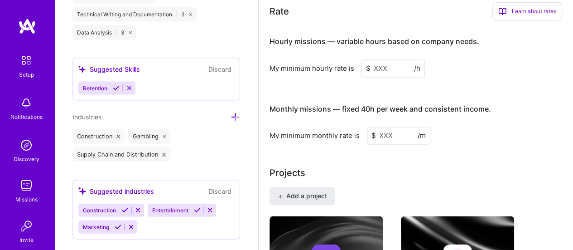
scroll to position [610, 0]
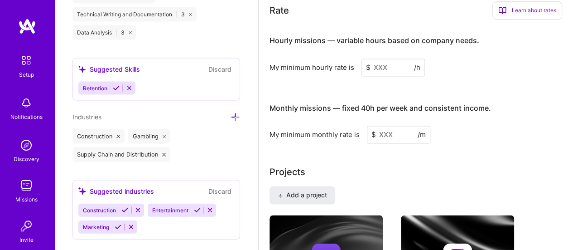
click at [379, 63] on input at bounding box center [392, 67] width 63 height 18
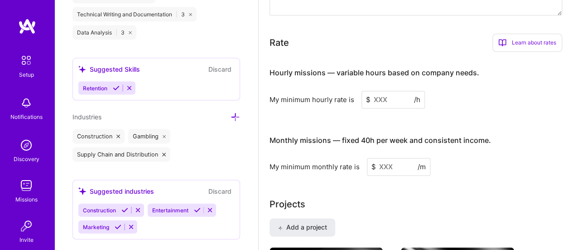
scroll to position [564, 0]
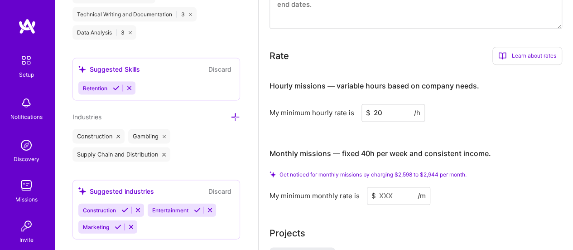
type input "20"
click at [392, 195] on input at bounding box center [398, 196] width 63 height 18
click at [430, 171] on span "Get noticed for monthly missions by charging $2,598 to $2,944 per month." at bounding box center [372, 174] width 187 height 7
click at [399, 173] on span "Get noticed for monthly missions by charging $2,598 to $2,944 per month." at bounding box center [372, 174] width 187 height 7
click at [397, 196] on input at bounding box center [398, 196] width 63 height 18
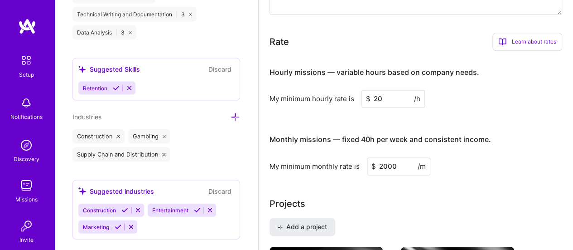
type input "2000"
click at [491, 170] on div "My minimum monthly rate is $ 2000 /m" at bounding box center [415, 166] width 293 height 18
click at [451, 133] on div "Monthly missions — fixed 40h per week and consistent income." at bounding box center [379, 139] width 221 height 28
click at [381, 162] on input "2000" at bounding box center [398, 166] width 63 height 18
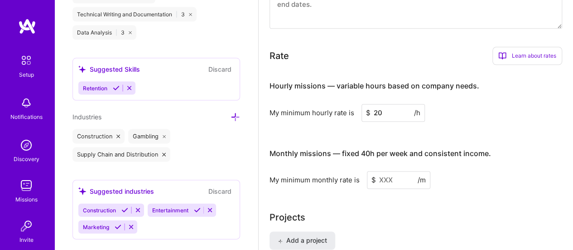
type input "2"
type input "2000"
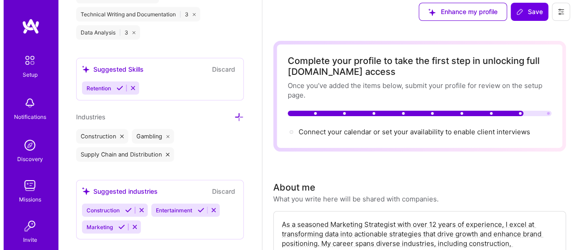
scroll to position [0, 0]
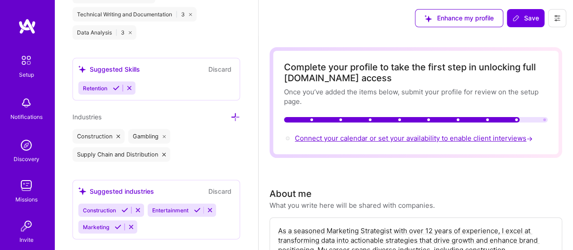
click at [399, 137] on span "Connect your calendar or set your availability to enable client interviews →" at bounding box center [415, 138] width 240 height 9
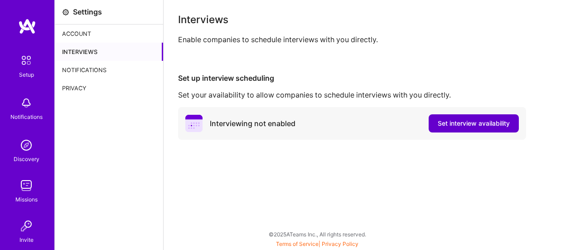
click at [447, 121] on span "Set interview availability" at bounding box center [473, 123] width 72 height 9
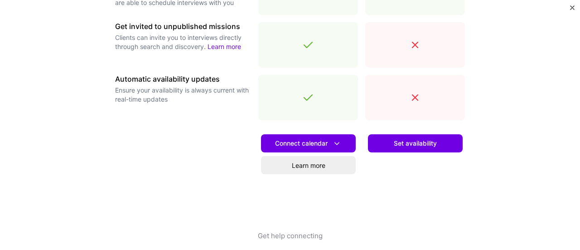
scroll to position [385, 0]
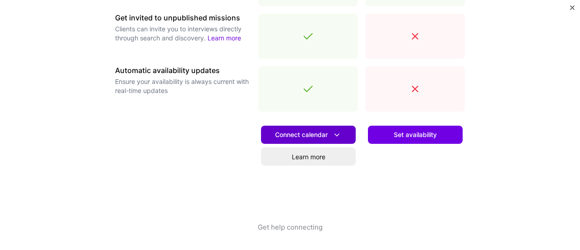
click at [332, 136] on icon at bounding box center [337, 135] width 10 height 10
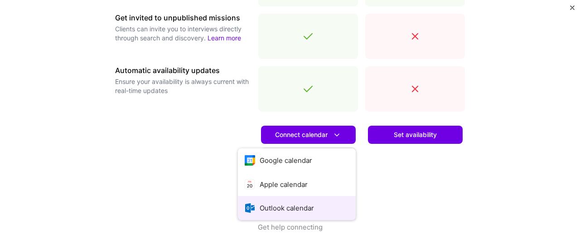
click at [304, 204] on button "Outlook calendar" at bounding box center [297, 208] width 118 height 24
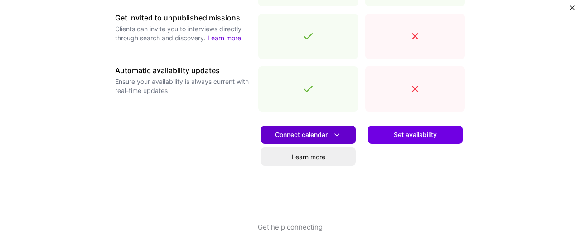
click at [332, 134] on icon at bounding box center [337, 135] width 10 height 10
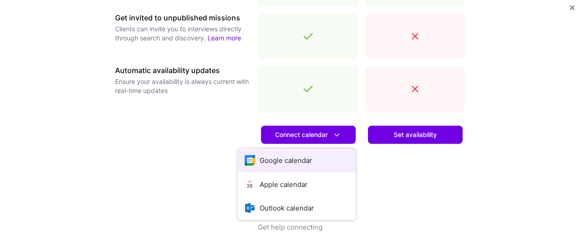
click at [301, 160] on button "Google calendar" at bounding box center [297, 160] width 118 height 24
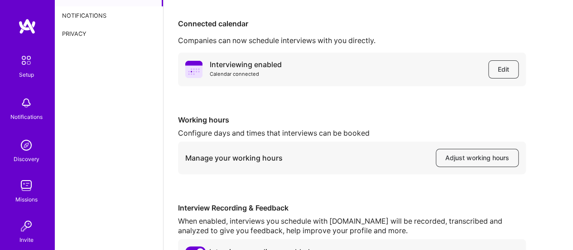
scroll to position [112, 0]
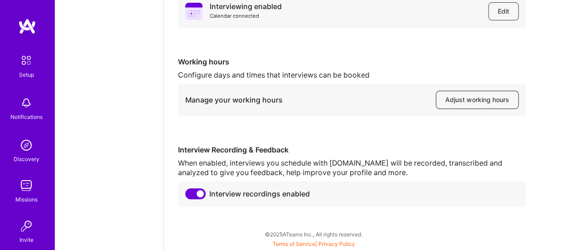
click at [471, 101] on span "Adjust working hours" at bounding box center [477, 99] width 64 height 9
click at [494, 103] on span "Adjust working hours" at bounding box center [477, 99] width 64 height 9
click at [377, 134] on div "Interviewing enabled Calendar connected Edit Working hours Configure days and t…" at bounding box center [368, 100] width 380 height 211
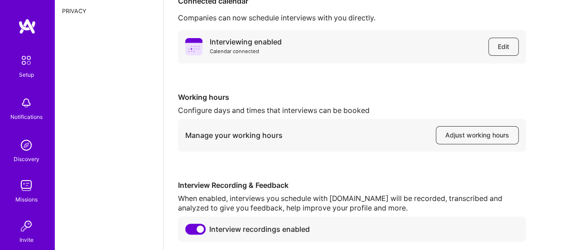
scroll to position [0, 0]
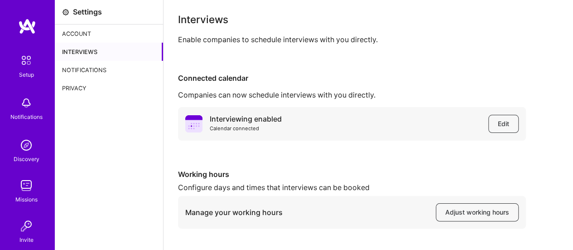
click at [89, 30] on div "Account" at bounding box center [109, 33] width 108 height 18
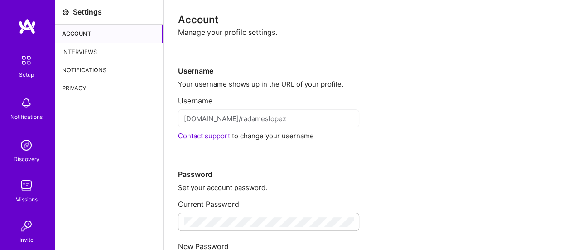
click at [110, 70] on div "Notifications" at bounding box center [109, 70] width 108 height 18
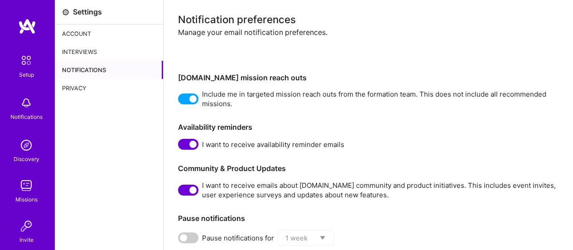
click at [19, 62] on img at bounding box center [26, 60] width 19 height 19
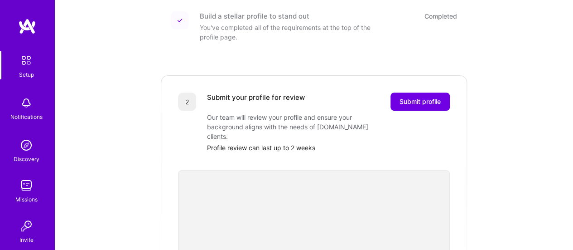
scroll to position [91, 0]
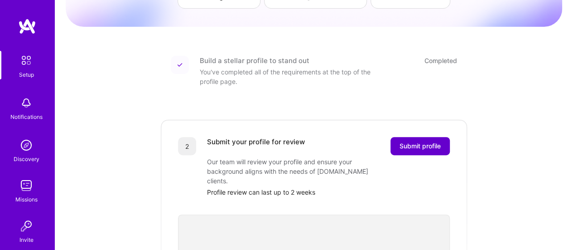
click at [434, 141] on span "Submit profile" at bounding box center [419, 145] width 41 height 9
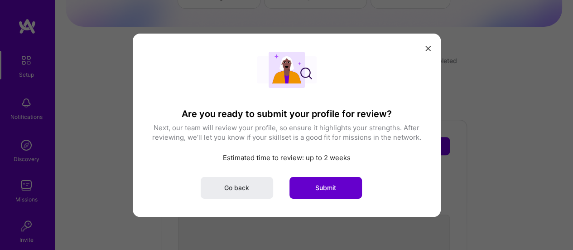
click at [350, 187] on button "Submit" at bounding box center [325, 187] width 72 height 22
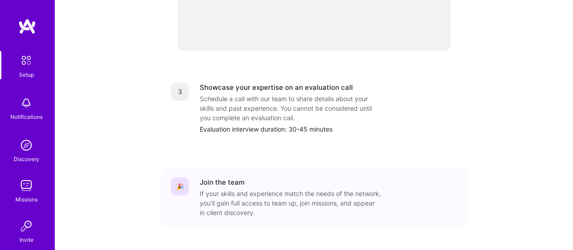
scroll to position [408, 0]
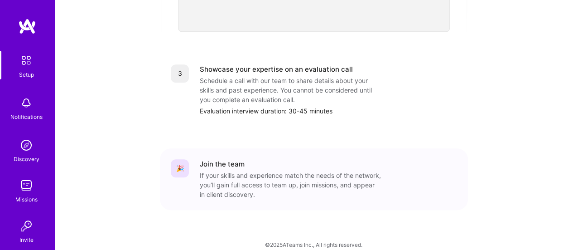
click at [22, 186] on img at bounding box center [26, 185] width 18 height 18
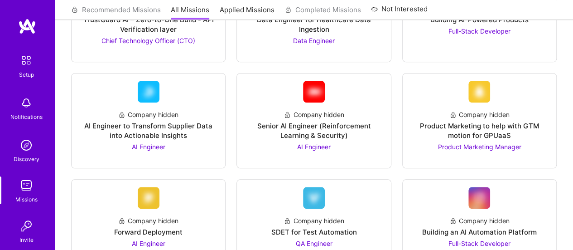
scroll to position [408, 0]
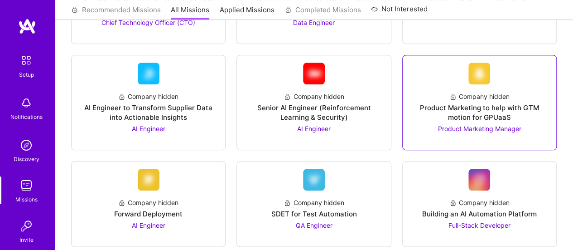
click at [489, 109] on div "Product Marketing to help with GTM motion for GPUaaS" at bounding box center [479, 112] width 139 height 19
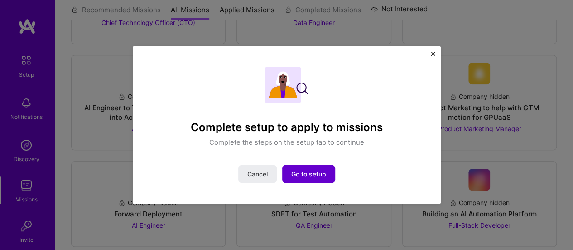
click at [319, 171] on span "Go to setup" at bounding box center [308, 173] width 35 height 9
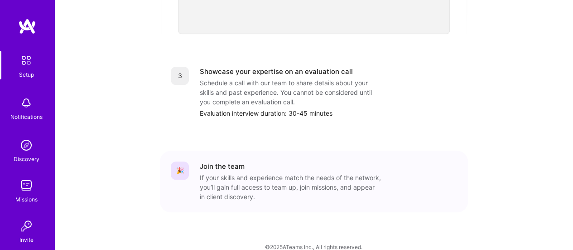
scroll to position [408, 0]
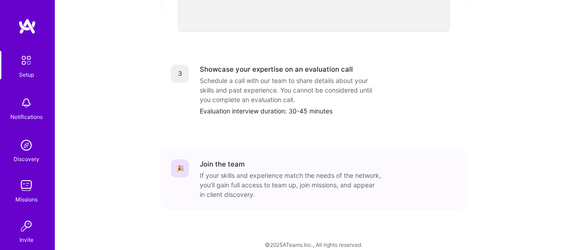
click at [231, 170] on div "If your skills and experience match the needs of the network, you’ll gain full …" at bounding box center [290, 184] width 181 height 29
click at [175, 159] on div "🎉" at bounding box center [180, 168] width 18 height 18
click at [26, 191] on img at bounding box center [26, 185] width 18 height 18
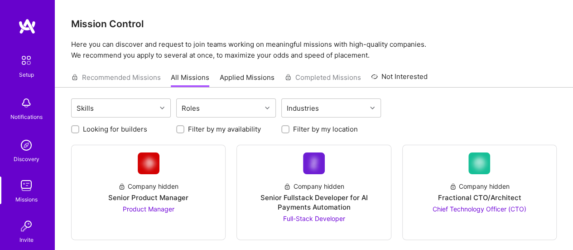
click at [139, 75] on div "Recommended Missions All Missions Applied Missions Completed Missions Not Inter…" at bounding box center [249, 76] width 356 height 19
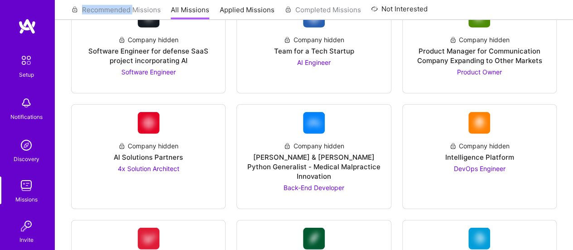
scroll to position [1177, 0]
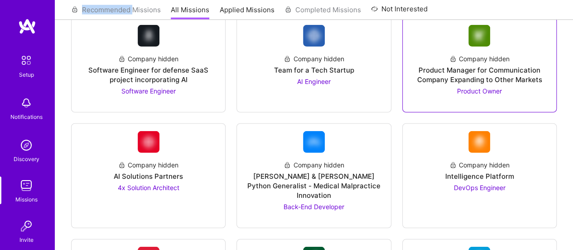
click at [493, 76] on div "Product Manager for Communication Company Expanding to Other Markets" at bounding box center [479, 74] width 139 height 19
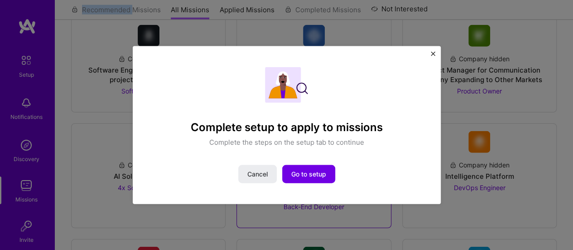
click at [256, 170] on span "Cancel" at bounding box center [257, 173] width 20 height 9
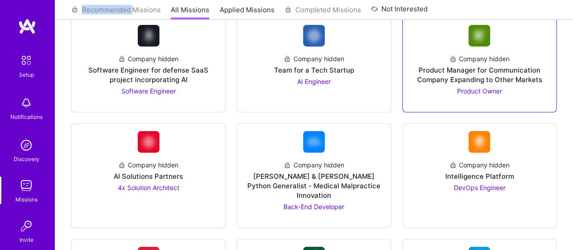
click at [477, 89] on span "Product Owner" at bounding box center [479, 91] width 45 height 8
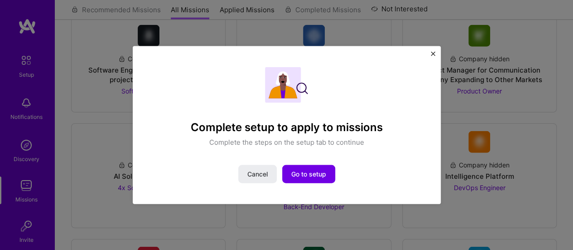
click at [429, 52] on div "Complete setup to apply to missions Complete the steps on the setup tab to cont…" at bounding box center [287, 125] width 308 height 158
click at [432, 49] on div "Complete setup to apply to missions Complete the steps on the setup tab to cont…" at bounding box center [287, 125] width 308 height 158
click at [430, 53] on div "Complete setup to apply to missions Complete the steps on the setup tab to cont…" at bounding box center [287, 125] width 308 height 158
click at [432, 52] on img "Close" at bounding box center [433, 53] width 5 height 5
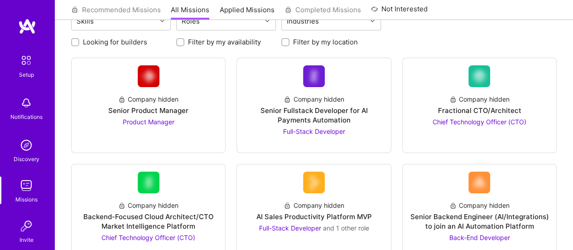
scroll to position [0, 0]
